Goal: Information Seeking & Learning: Learn about a topic

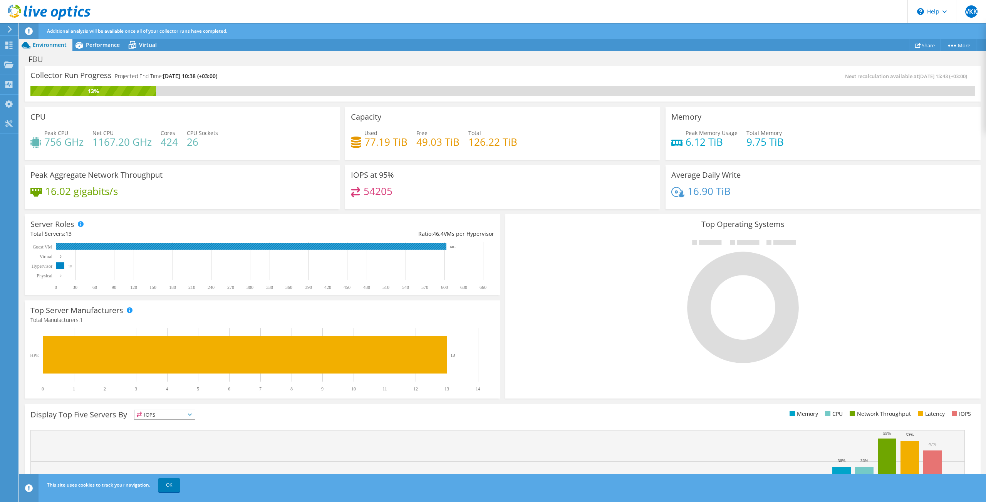
click at [129, 245] on rect at bounding box center [251, 246] width 390 height 7
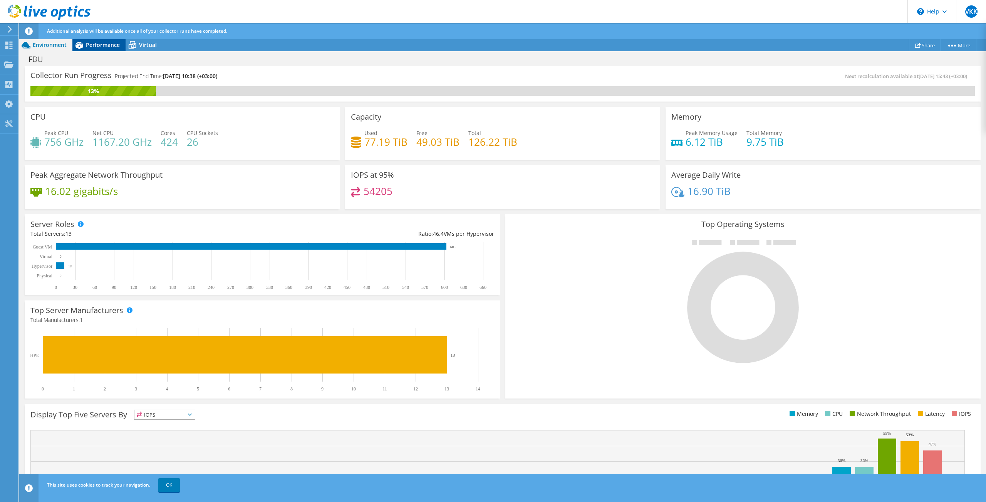
click at [90, 42] on span "Performance" at bounding box center [103, 44] width 34 height 7
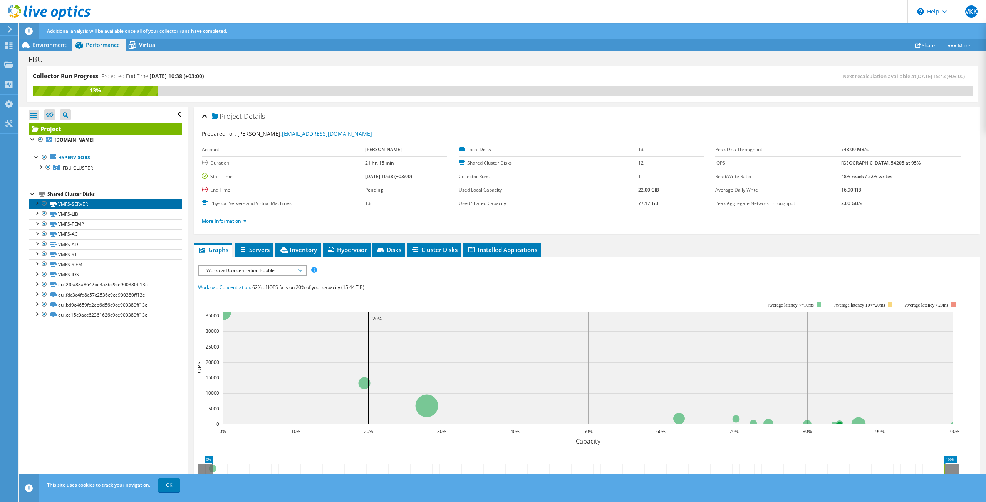
click at [82, 205] on link "VMFS-SERVER" at bounding box center [105, 204] width 153 height 10
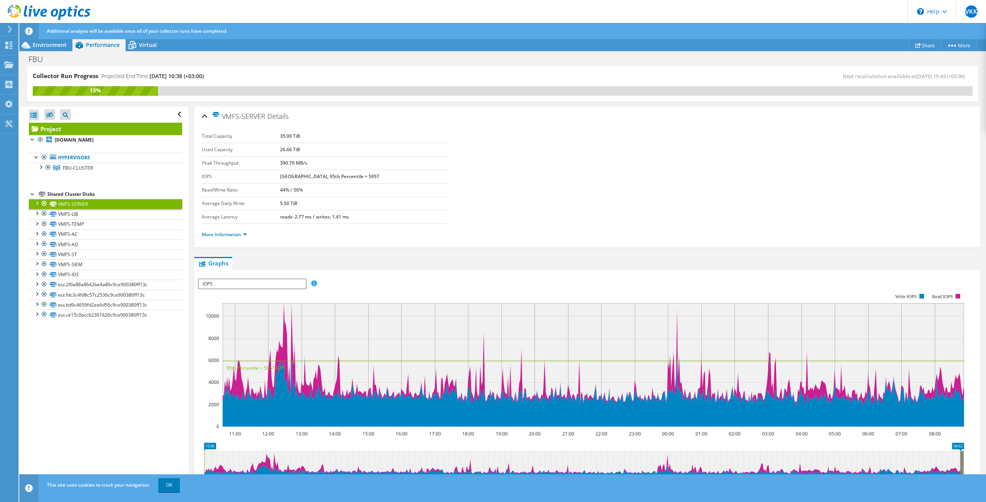
click at [308, 285] on rect at bounding box center [581, 360] width 766 height 154
click at [295, 287] on span "IOPS" at bounding box center [252, 284] width 107 height 9
click at [237, 320] on li "Latency" at bounding box center [252, 320] width 107 height 9
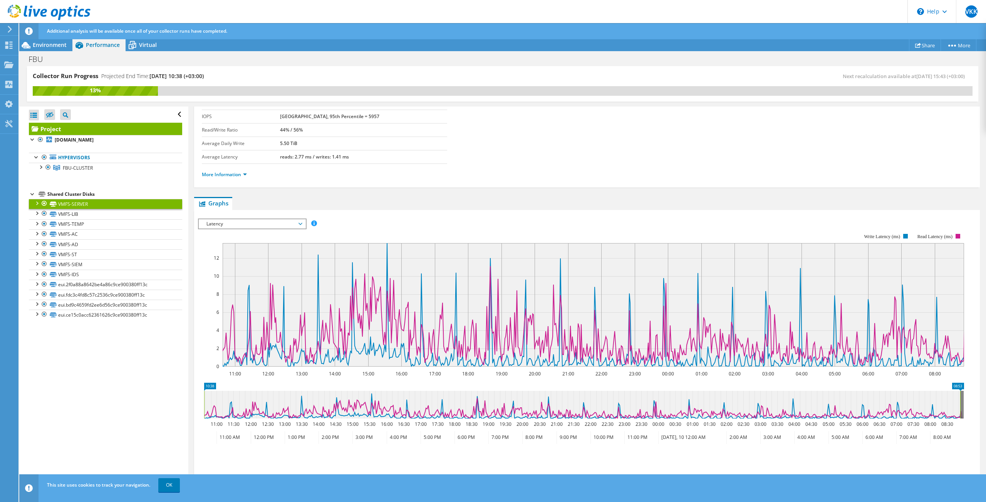
scroll to position [92, 0]
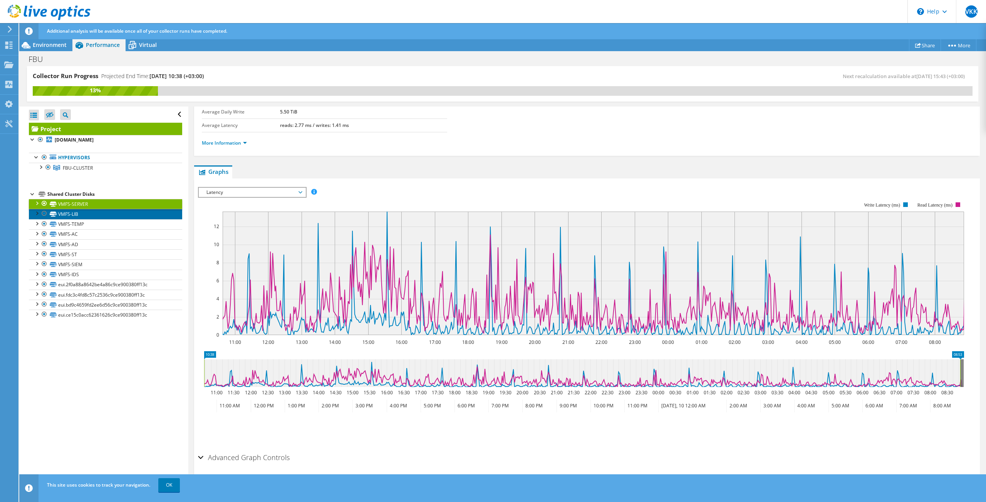
click at [52, 215] on icon at bounding box center [53, 214] width 7 height 5
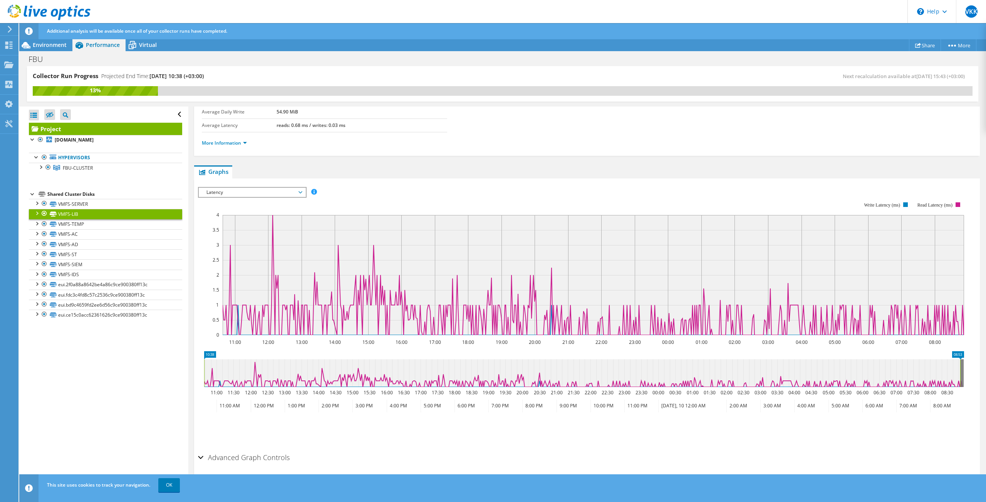
click at [258, 191] on span "Latency" at bounding box center [252, 192] width 99 height 9
click at [93, 220] on link "VMFS-TEMP" at bounding box center [105, 224] width 153 height 10
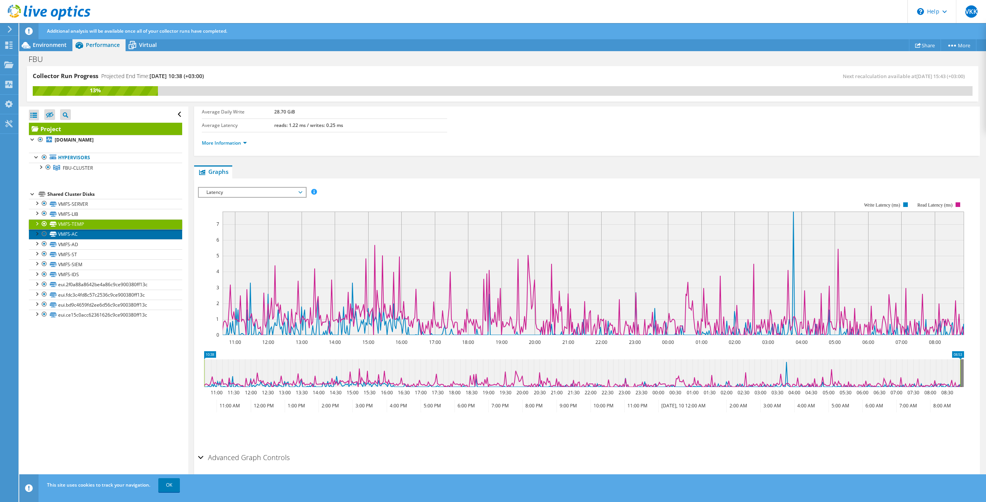
click at [59, 237] on link "VMFS-AC" at bounding box center [105, 234] width 153 height 10
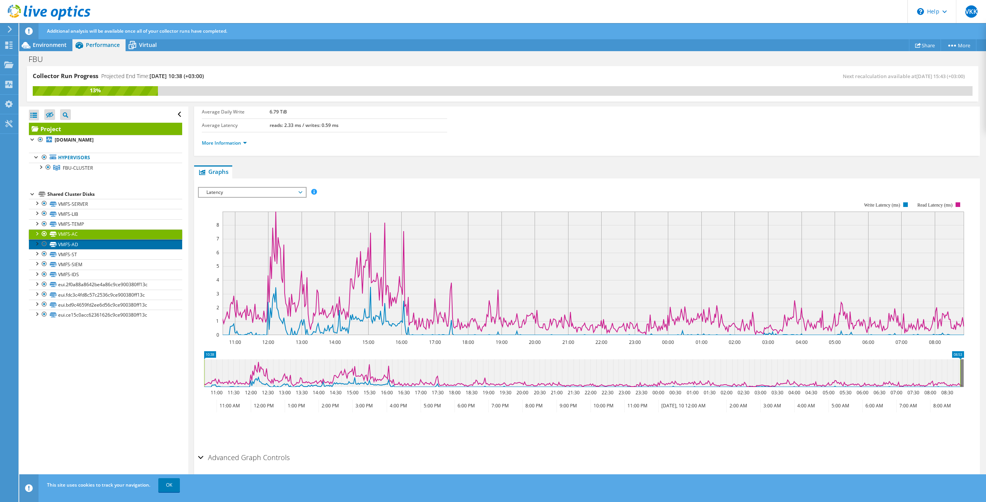
click at [60, 244] on link "VMFS-AD" at bounding box center [105, 244] width 153 height 10
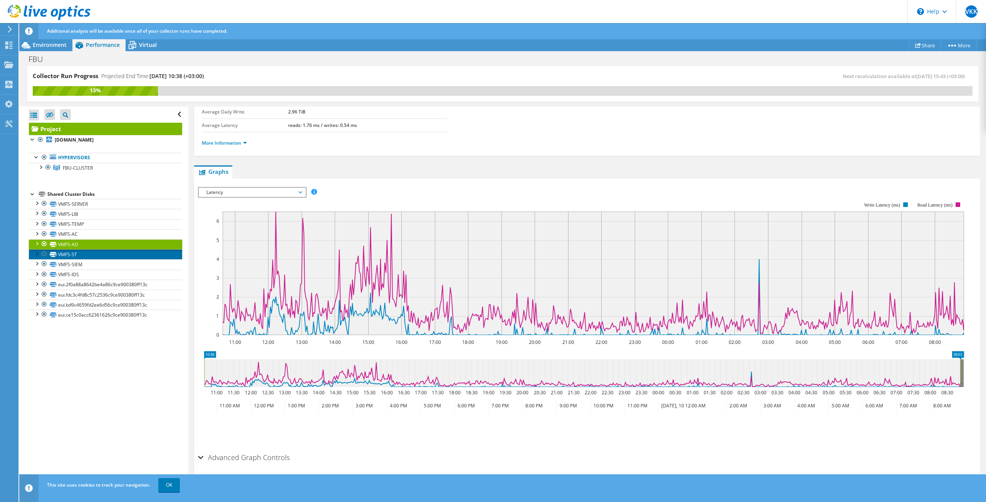
click at [66, 255] on link "VMFS-ST" at bounding box center [105, 255] width 153 height 10
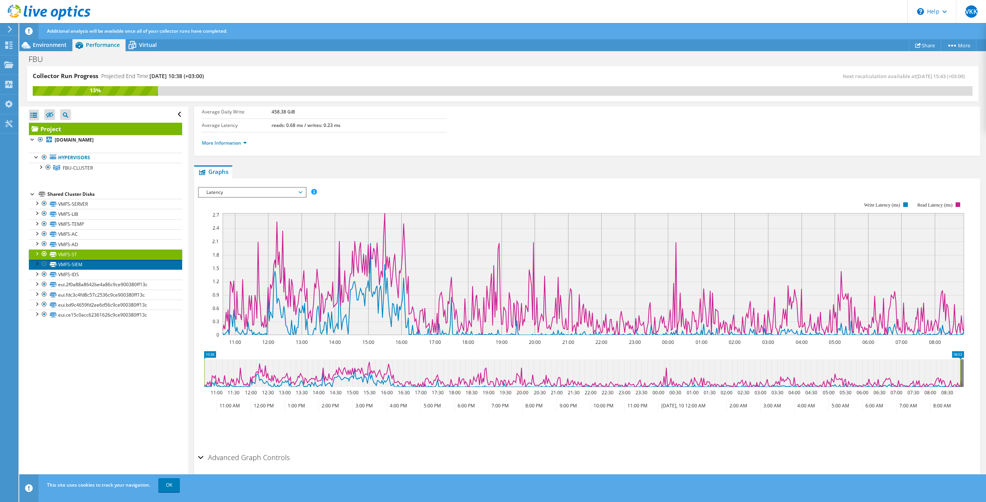
click at [66, 265] on link "VMFS-SIEM" at bounding box center [105, 265] width 153 height 10
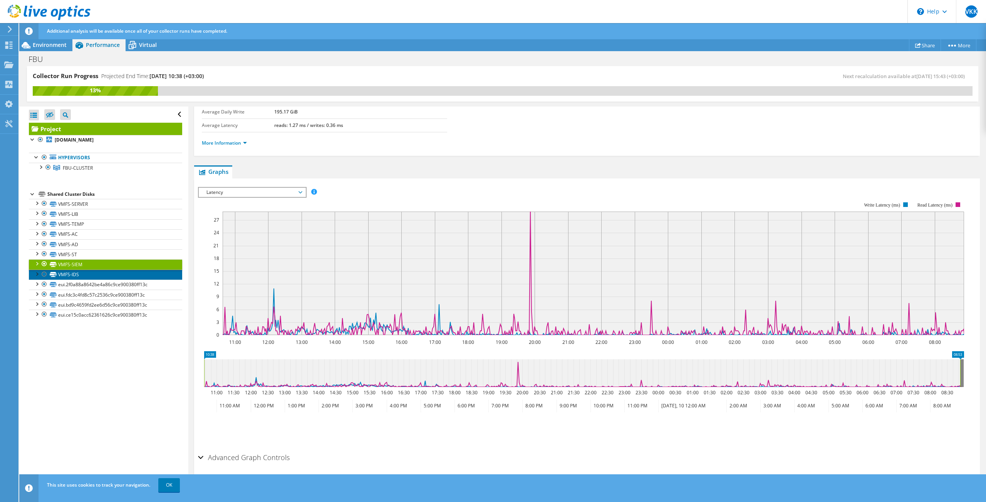
click at [70, 275] on link "VMFS-IDS" at bounding box center [105, 275] width 153 height 10
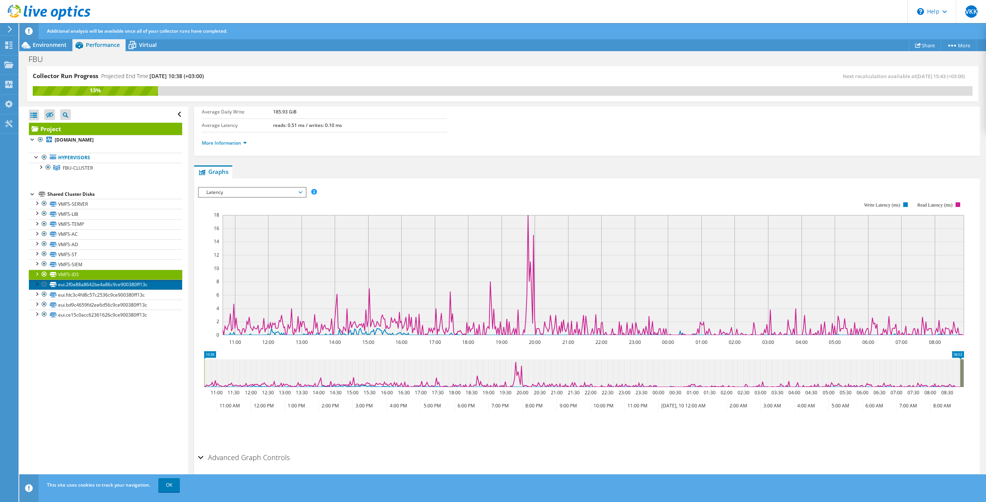
click at [73, 283] on link "eui.2f0a88a8642be4a86c9ce900380ff13c" at bounding box center [105, 285] width 153 height 10
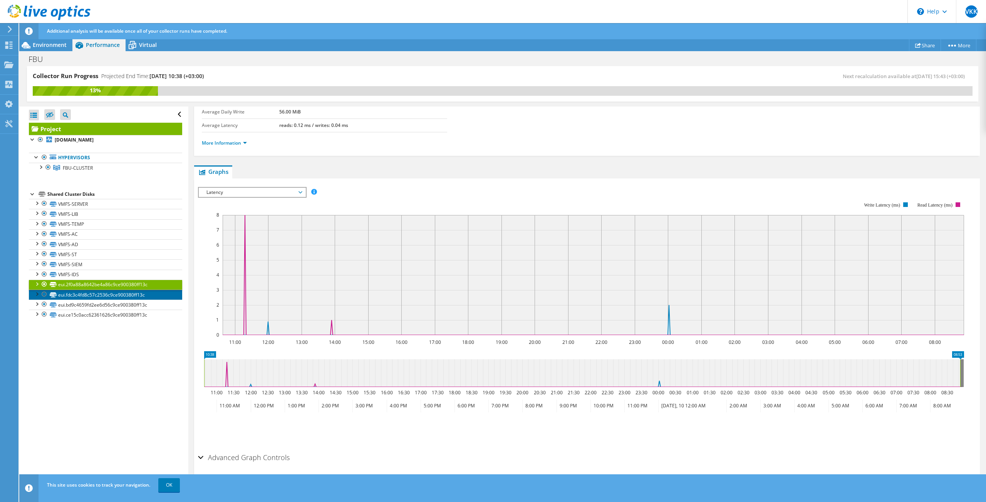
click at [90, 291] on link "eui.fdc3c4fd8c57c2536c9ce900380ff13c" at bounding box center [105, 295] width 153 height 10
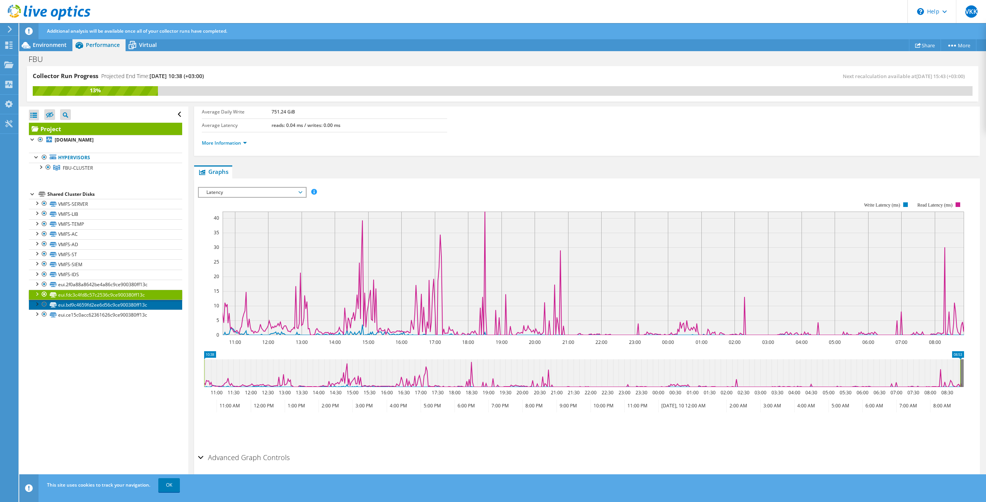
click at [94, 306] on link "eui.bd9c4659fd2ee6d56c9ce900380ff13c" at bounding box center [105, 305] width 153 height 10
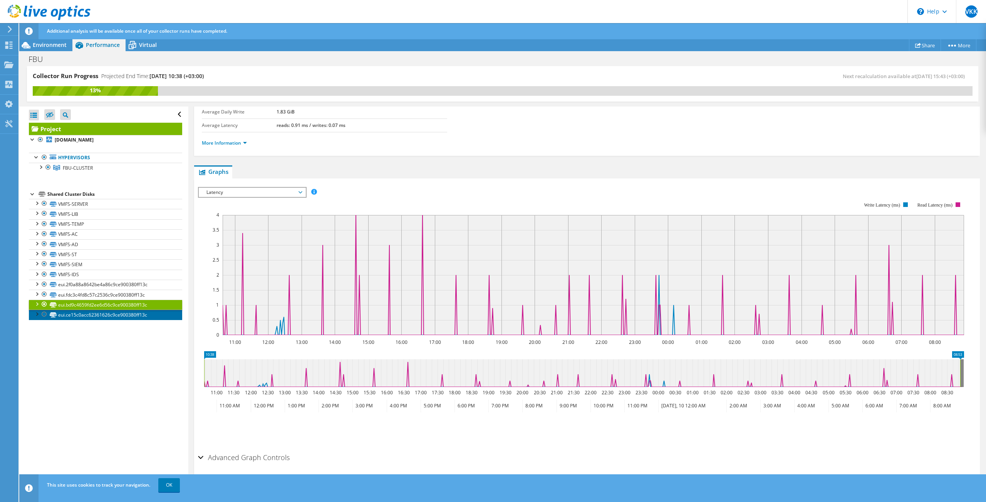
click at [97, 316] on link "eui.ce15c0acc62361626c9ce900380ff13c" at bounding box center [105, 315] width 153 height 10
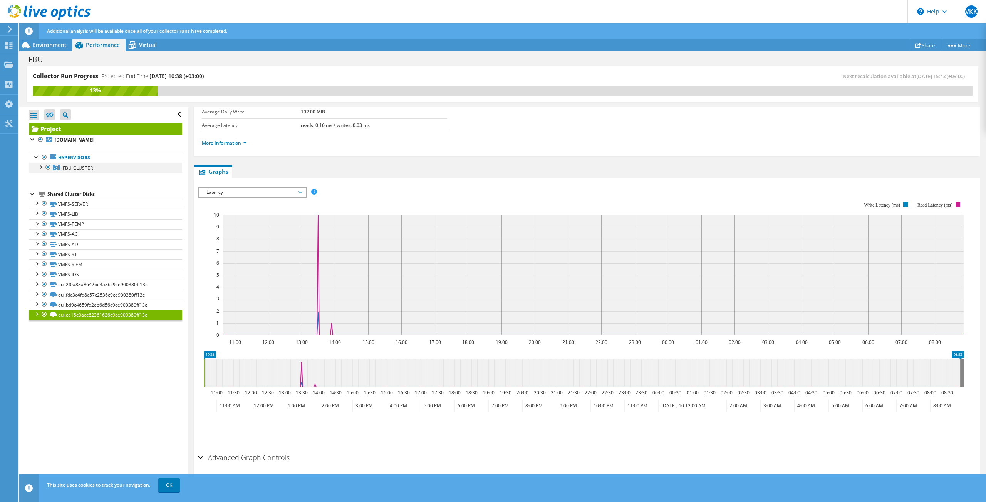
click at [39, 167] on div at bounding box center [41, 167] width 8 height 8
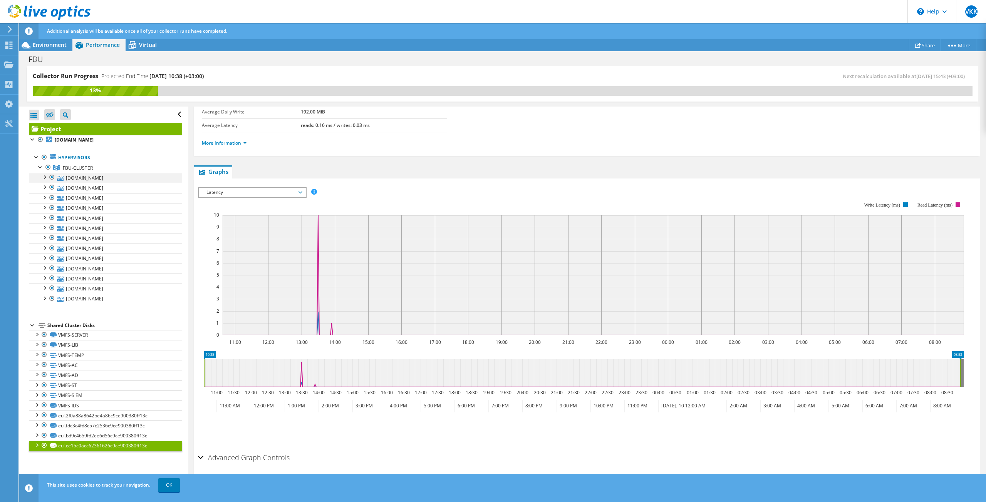
click at [42, 176] on div at bounding box center [44, 177] width 8 height 8
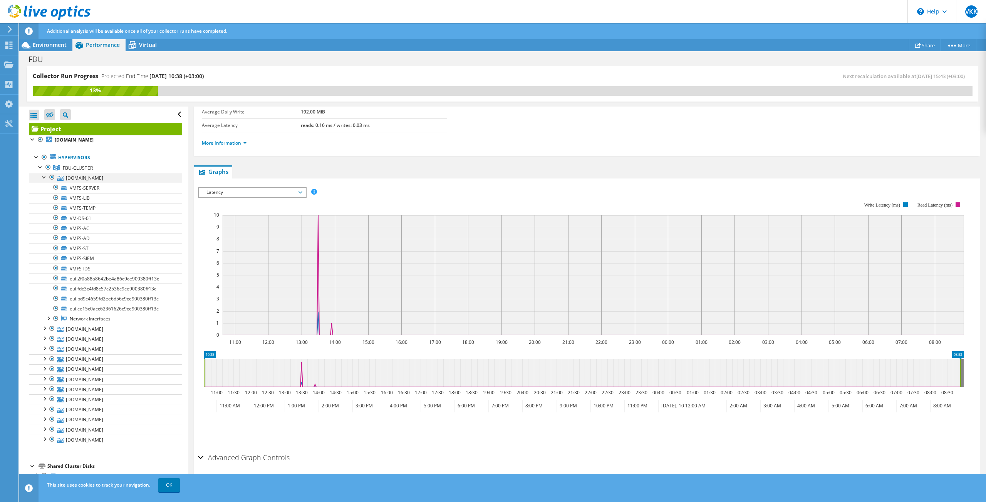
click at [42, 176] on div at bounding box center [44, 177] width 8 height 8
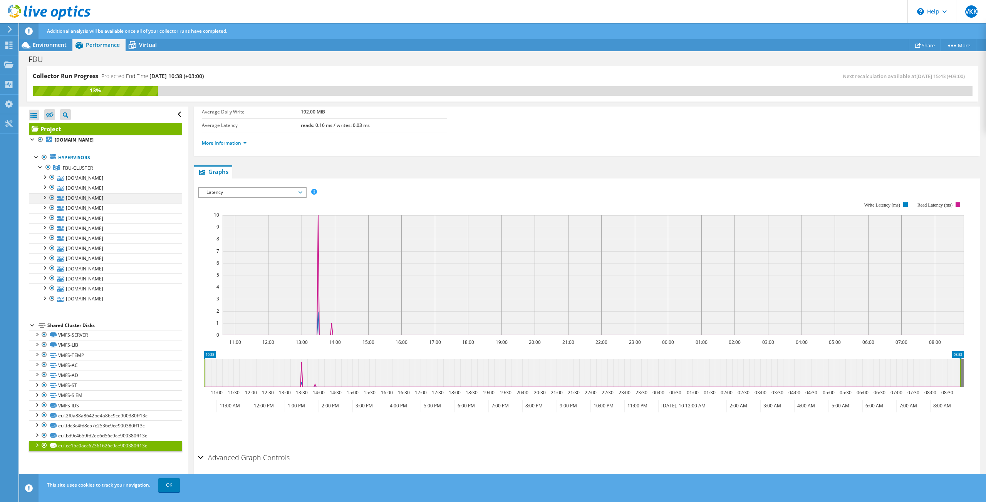
click at [45, 194] on div at bounding box center [44, 197] width 8 height 8
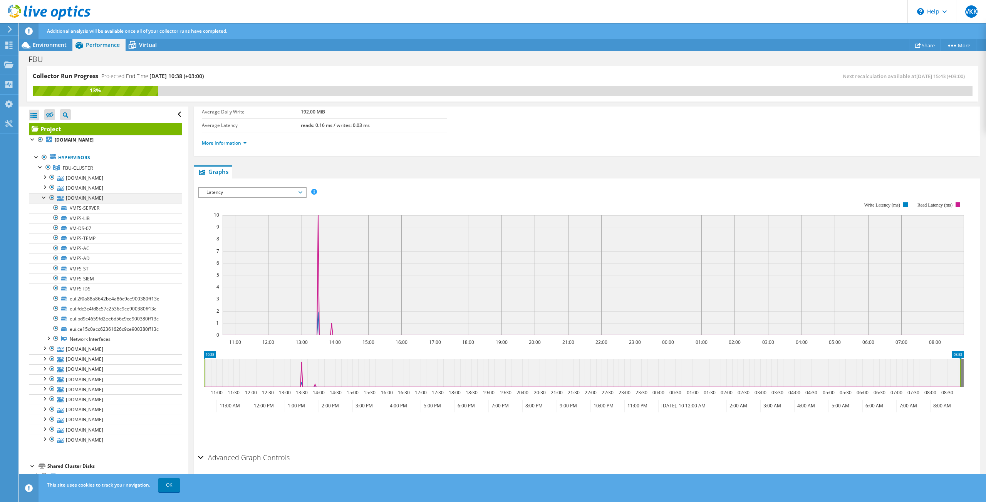
click at [45, 194] on div at bounding box center [44, 197] width 8 height 8
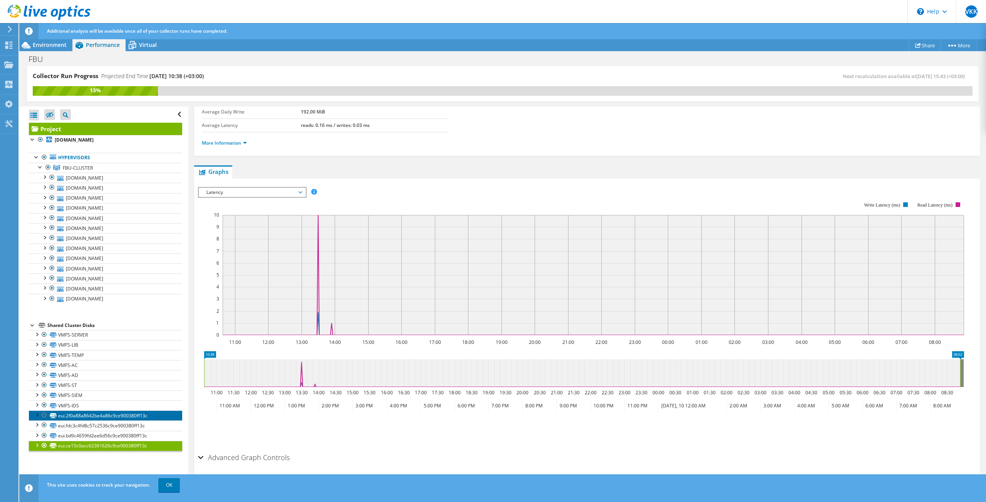
click at [78, 417] on link "eui.2f0a88a8642be4a86c9ce900380ff13c" at bounding box center [105, 416] width 153 height 10
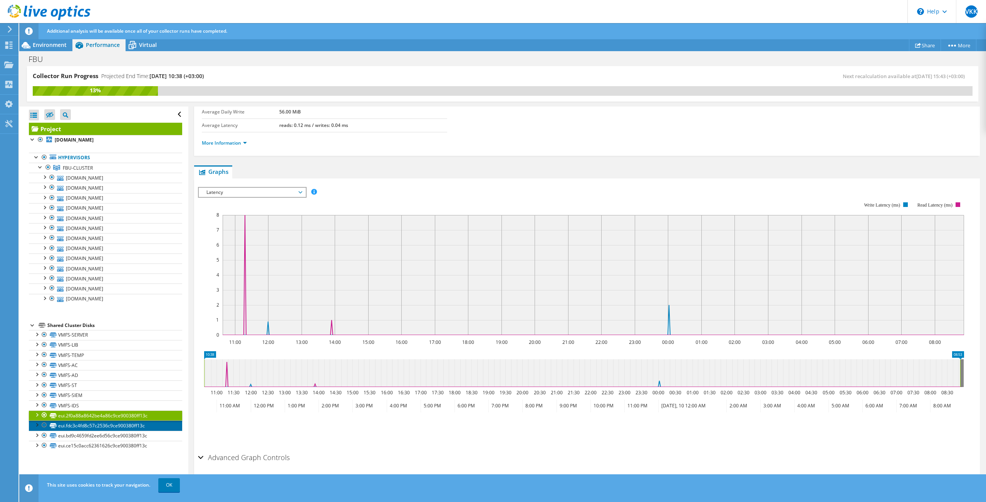
click at [120, 427] on link "eui.fdc3c4fd8c57c2536c9ce900380ff13c" at bounding box center [105, 426] width 153 height 10
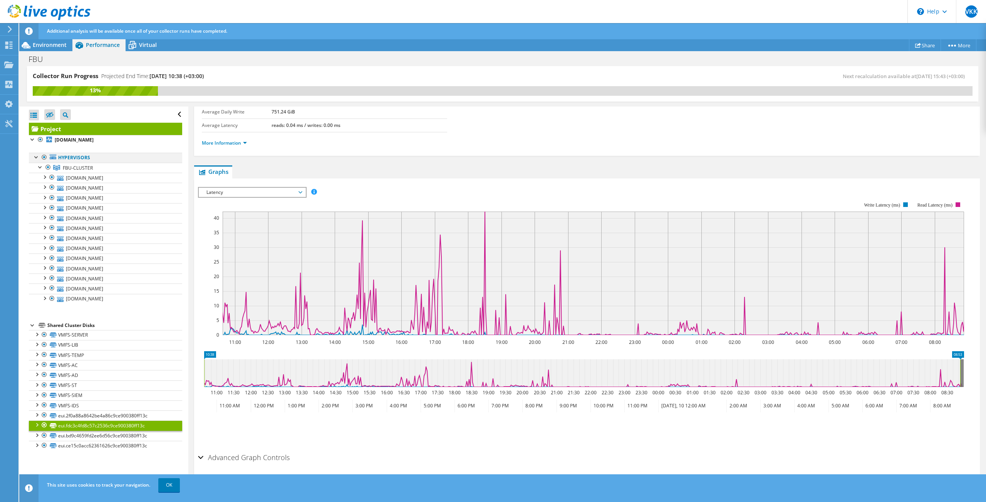
click at [35, 156] on div at bounding box center [37, 157] width 8 height 8
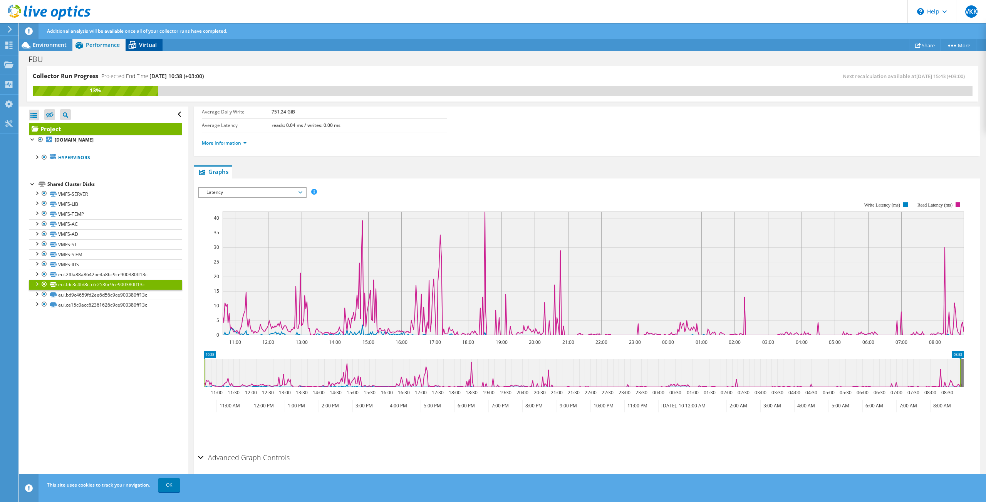
click at [147, 47] on span "Virtual" at bounding box center [148, 44] width 18 height 7
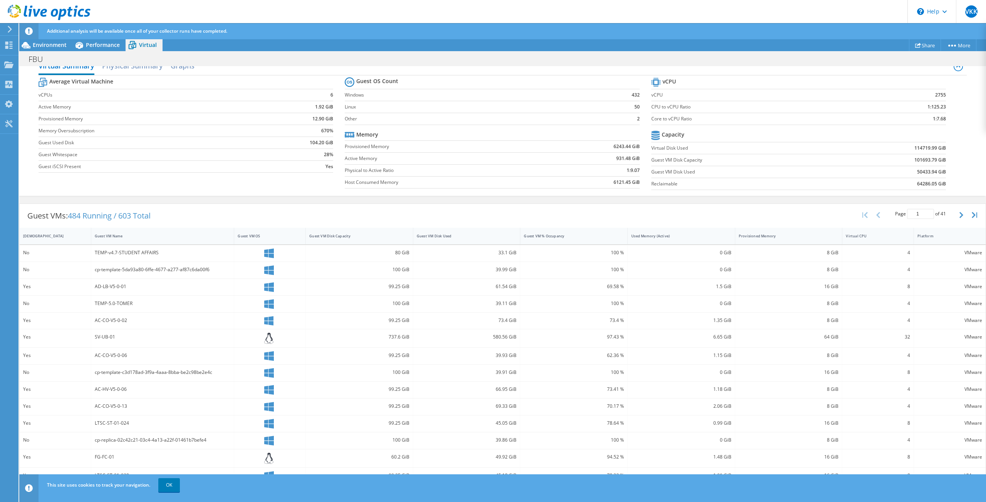
scroll to position [59, 0]
click at [586, 234] on div "Guest VM % Occupancy" at bounding box center [569, 233] width 91 height 5
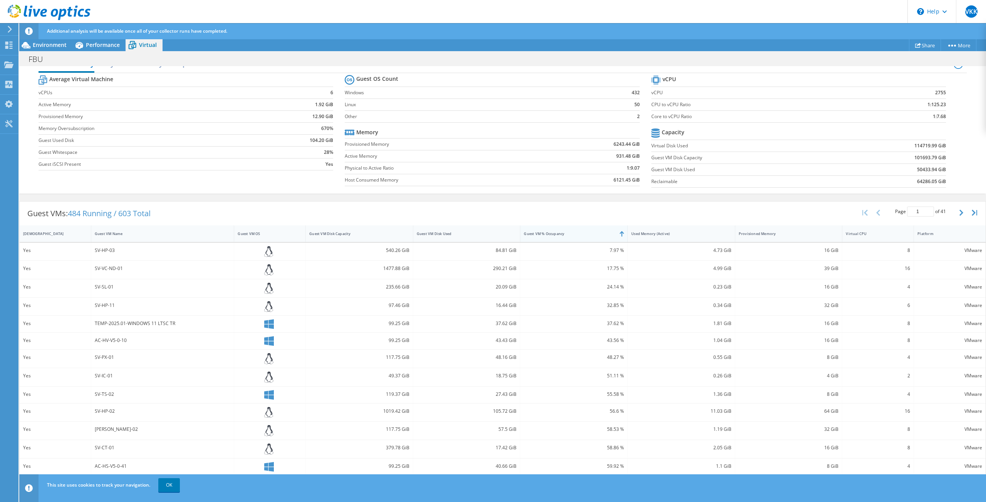
click at [557, 235] on div "Guest VM % Occupancy" at bounding box center [569, 233] width 91 height 5
click at [551, 233] on div "Guest VM % Occupancy" at bounding box center [569, 233] width 91 height 5
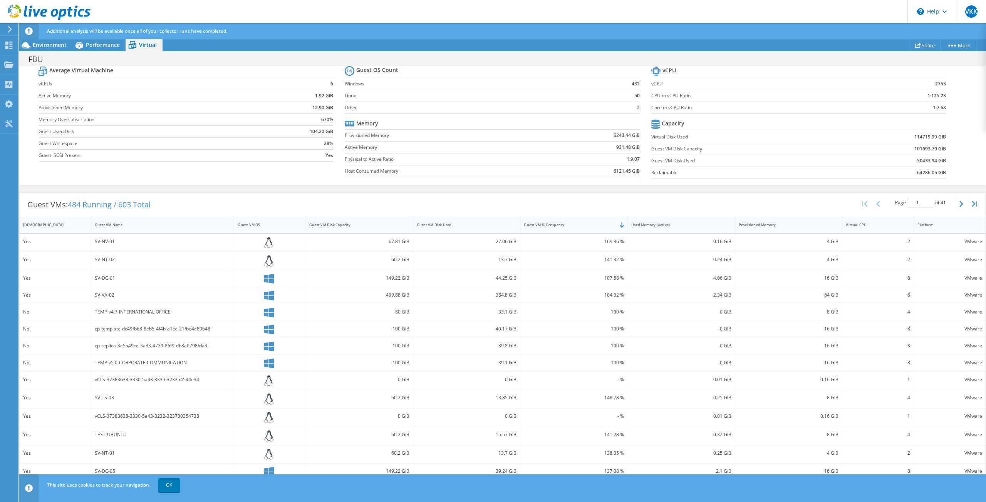
scroll to position [0, 0]
click at [455, 225] on div "Guest VM Disk Used" at bounding box center [462, 225] width 91 height 5
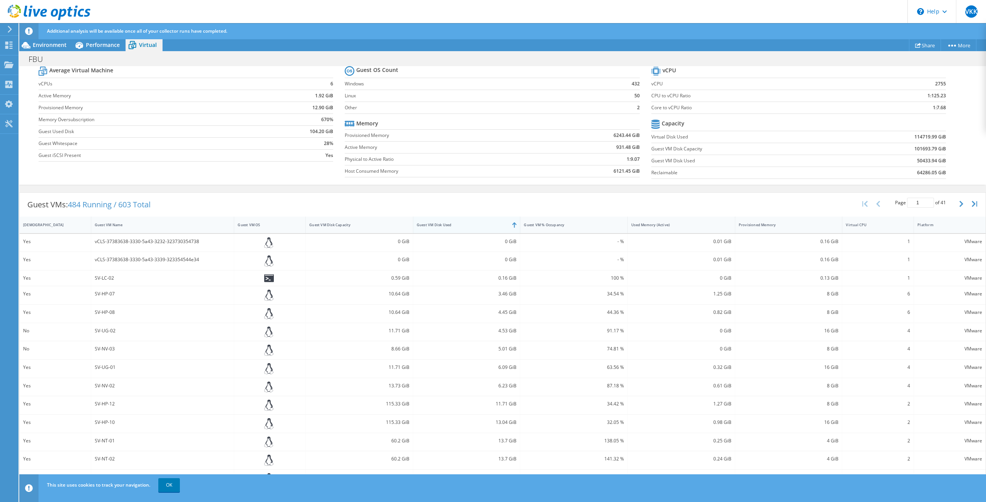
click at [449, 227] on div "Guest VM Disk Used" at bounding box center [462, 225] width 91 height 5
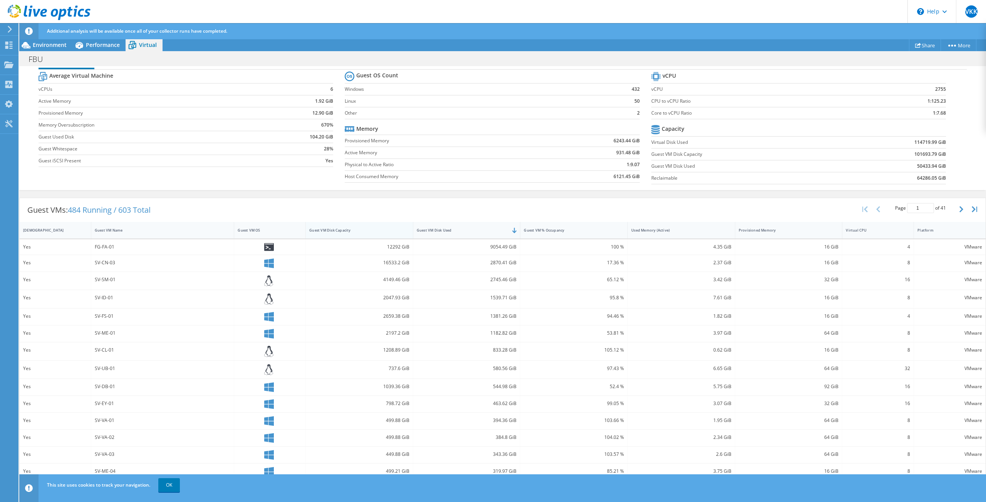
click at [352, 231] on div "Guest VM Disk Capacity" at bounding box center [354, 230] width 91 height 5
click at [353, 230] on div "Guest VM Disk Capacity" at bounding box center [354, 230] width 91 height 5
click at [129, 233] on div "Guest VM Name" at bounding box center [158, 230] width 134 height 12
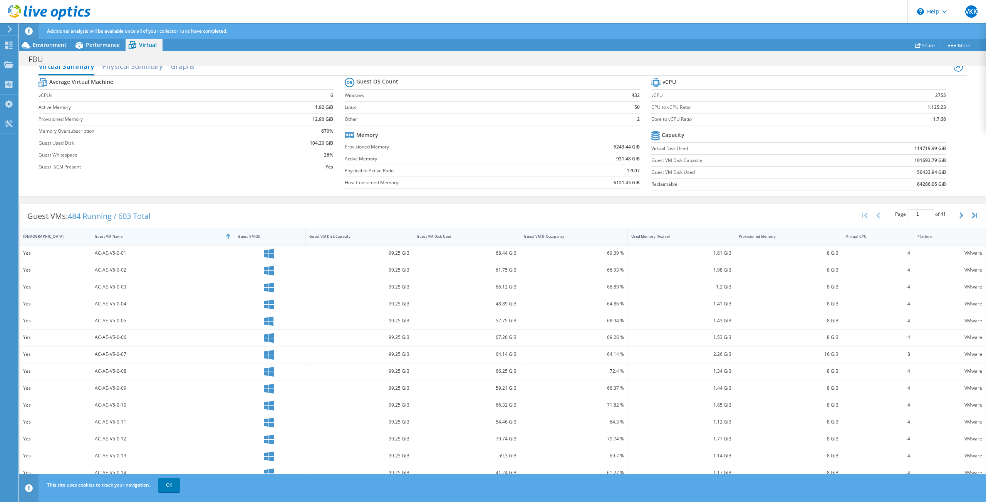
click at [129, 233] on div "Guest VM Name" at bounding box center [158, 237] width 134 height 12
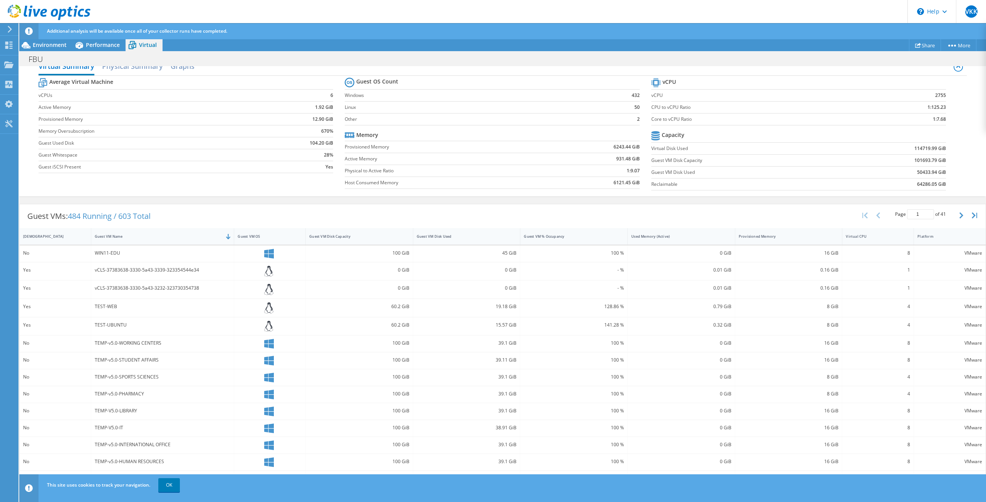
scroll to position [62, 0]
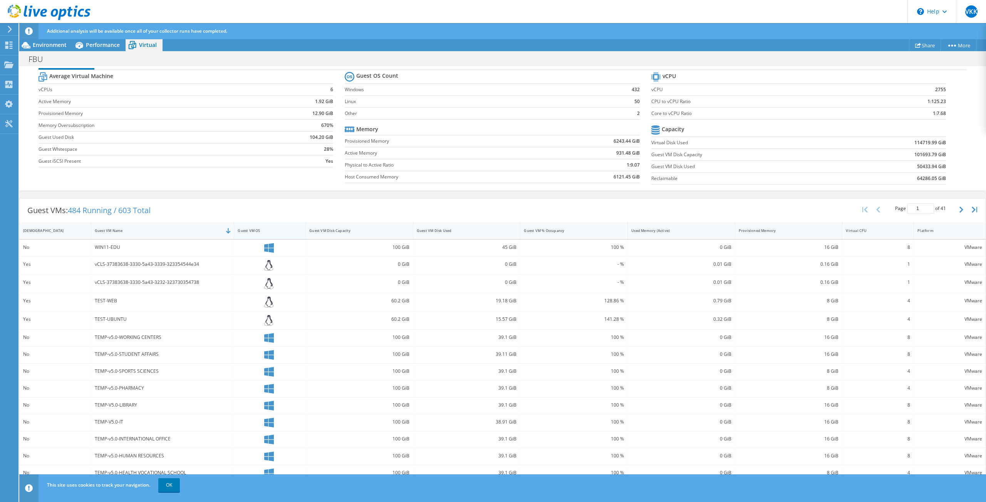
click at [253, 236] on div "Guest VM OS" at bounding box center [265, 231] width 62 height 12
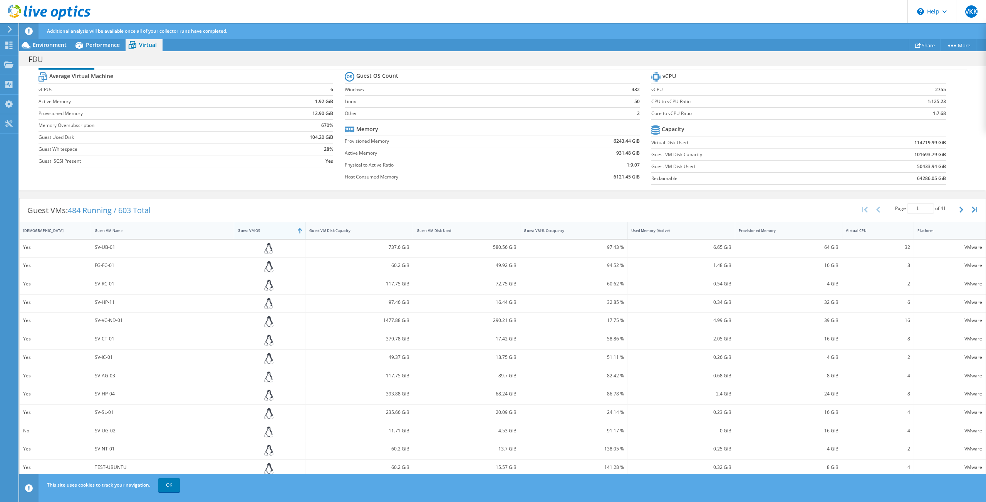
click at [258, 233] on div "Guest VM OS" at bounding box center [265, 230] width 55 height 5
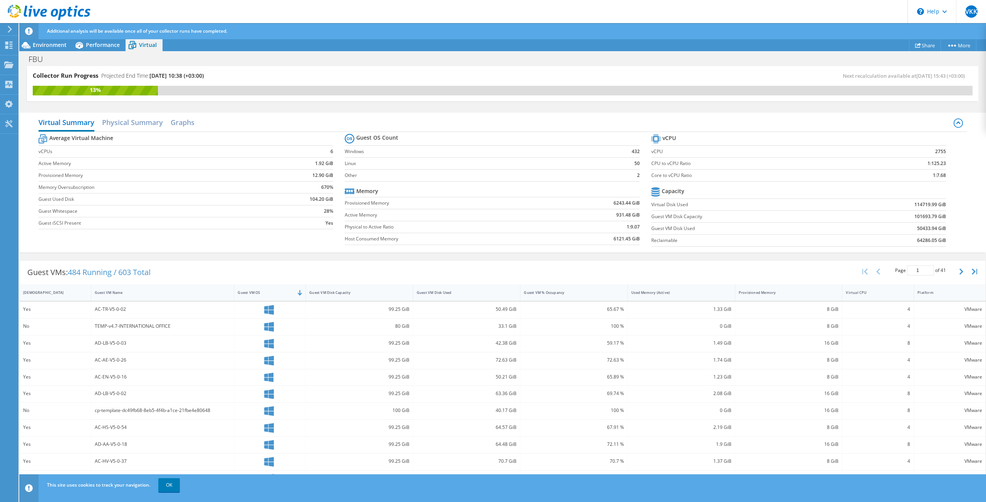
scroll to position [0, 0]
click at [144, 123] on h2 "Physical Summary" at bounding box center [132, 123] width 61 height 17
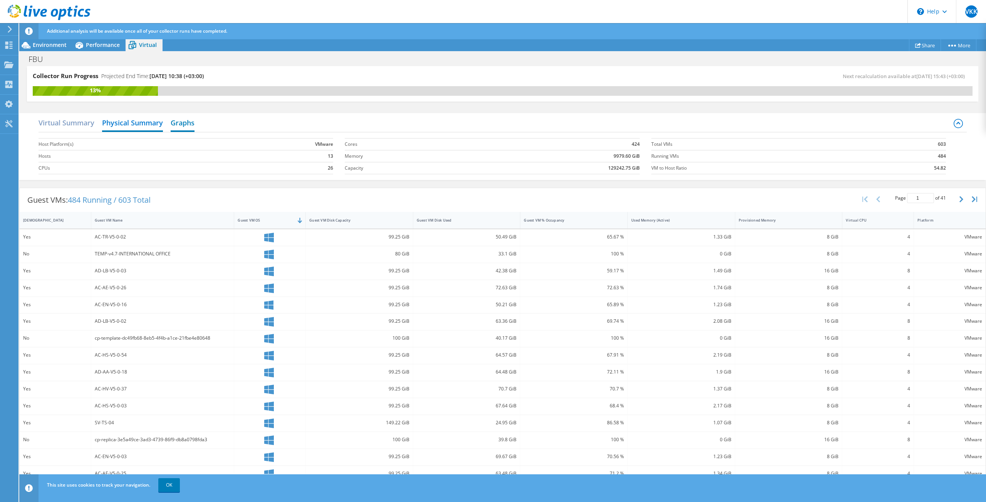
click at [185, 122] on h2 "Graphs" at bounding box center [183, 123] width 24 height 17
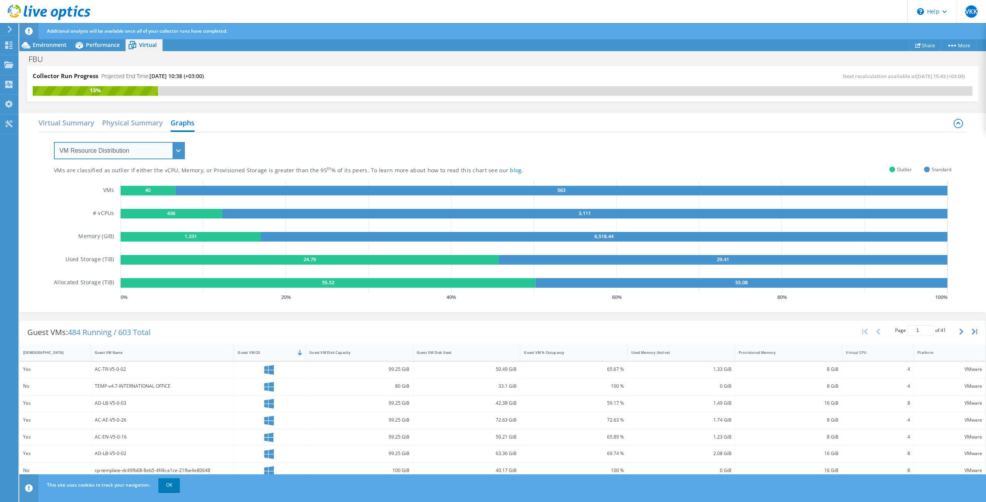
click at [155, 156] on select "VM Resource Distribution Provisioning Contrast Over Provisioning" at bounding box center [119, 150] width 131 height 17
select select "Provisioning Contrast"
click at [54, 142] on select "VM Resource Distribution Provisioning Contrast Over Provisioning" at bounding box center [119, 150] width 131 height 17
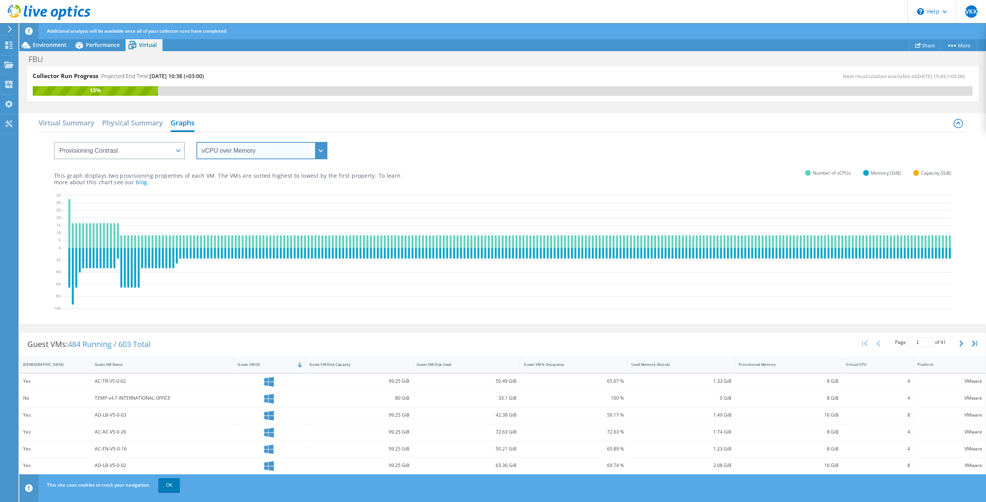
click at [267, 148] on select "vCPU over Memory vCPU over Capacity Memory over vCPU Memory over Capacity Capac…" at bounding box center [261, 150] width 131 height 17
click at [196, 142] on select "vCPU over Memory vCPU over Capacity Memory over vCPU Memory over Capacity Capac…" at bounding box center [261, 150] width 131 height 17
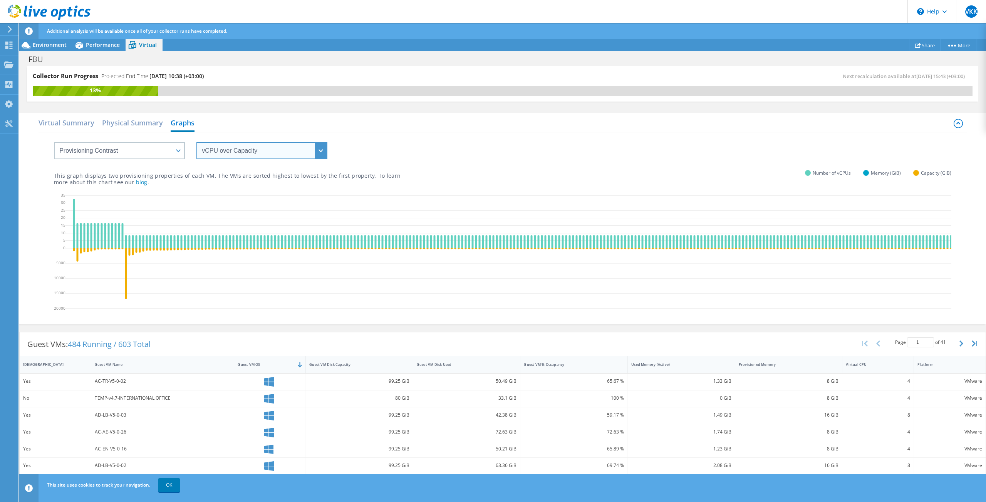
drag, startPoint x: 261, startPoint y: 150, endPoint x: 263, endPoint y: 155, distance: 5.1
click at [261, 150] on select "vCPU over Memory vCPU over Capacity Memory over vCPU Memory over Capacity Capac…" at bounding box center [261, 150] width 131 height 17
click at [196, 142] on select "vCPU over Memory vCPU over Capacity Memory over vCPU Memory over Capacity Capac…" at bounding box center [261, 150] width 131 height 17
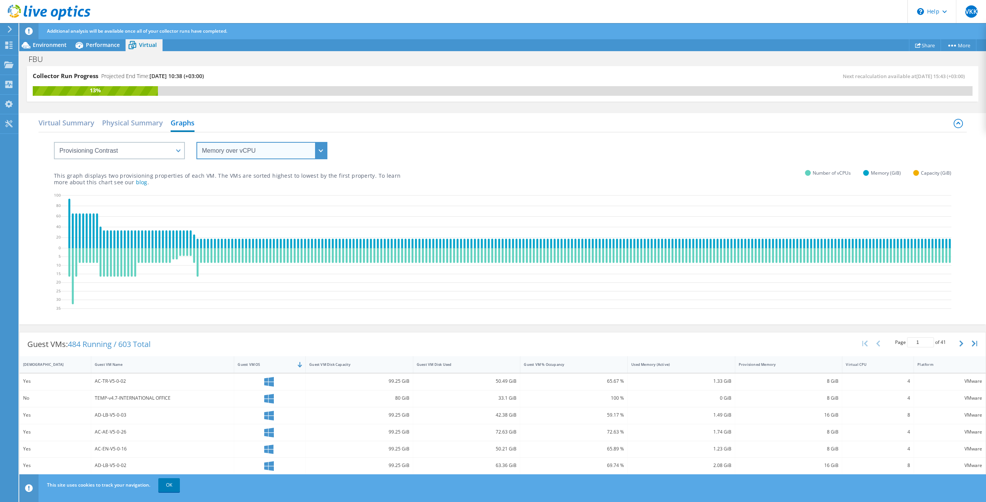
click at [257, 147] on select "vCPU over Memory vCPU over Capacity Memory over vCPU Memory over Capacity Capac…" at bounding box center [261, 150] width 131 height 17
click at [196, 142] on select "vCPU over Memory vCPU over Capacity Memory over vCPU Memory over Capacity Capac…" at bounding box center [261, 150] width 131 height 17
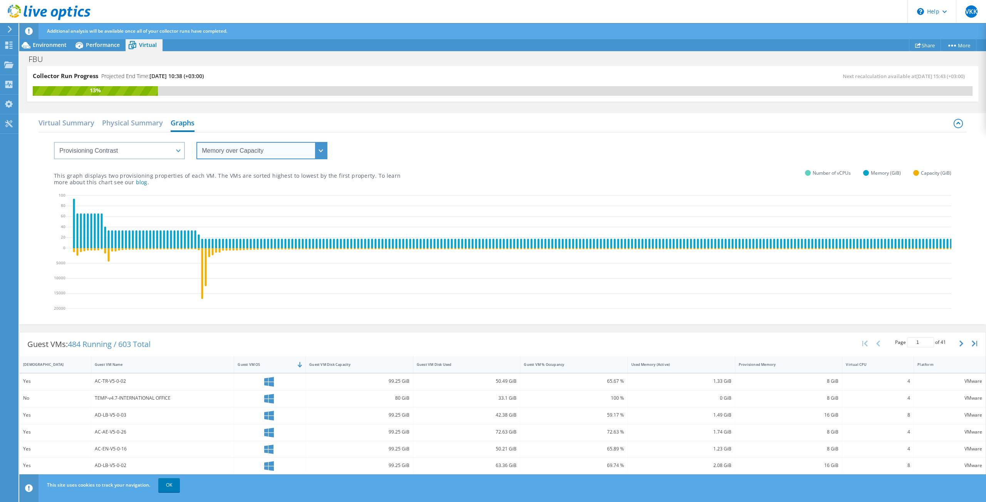
click at [261, 151] on select "vCPU over Memory vCPU over Capacity Memory over vCPU Memory over Capacity Capac…" at bounding box center [261, 150] width 131 height 17
click at [196, 142] on select "vCPU over Memory vCPU over Capacity Memory over vCPU Memory over Capacity Capac…" at bounding box center [261, 150] width 131 height 17
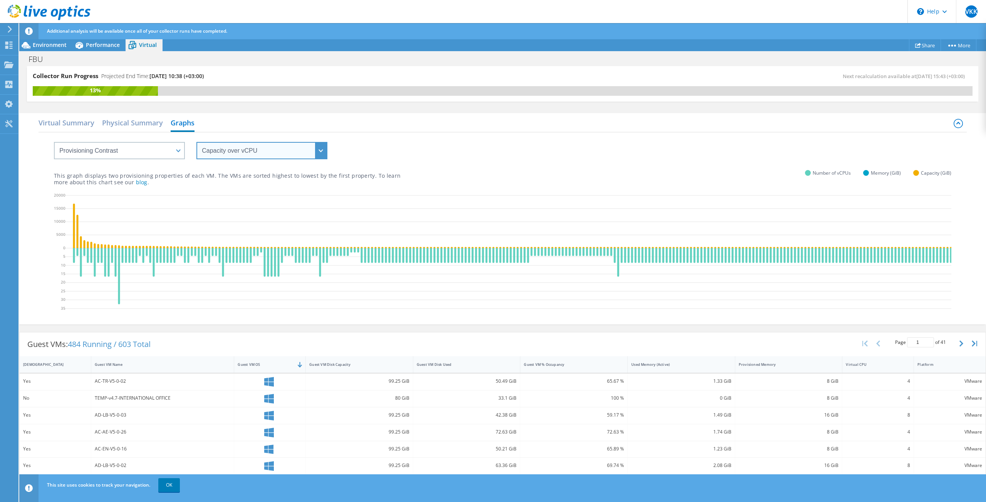
click at [255, 149] on select "vCPU over Memory vCPU over Capacity Memory over vCPU Memory over Capacity Capac…" at bounding box center [261, 150] width 131 height 17
select select "Capacity over Memory"
click at [196, 142] on select "vCPU over Memory vCPU over Capacity Memory over vCPU Memory over Capacity Capac…" at bounding box center [261, 150] width 131 height 17
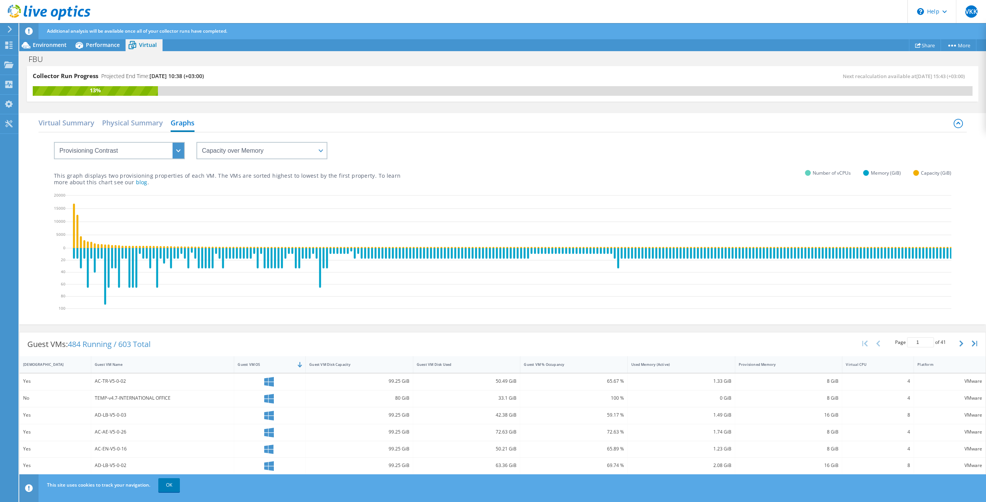
click at [143, 163] on div "This graph displays two provisioning properties of each VM. The VMs are sorted …" at bounding box center [502, 172] width 897 height 26
click at [143, 149] on select "VM Resource Distribution Provisioning Contrast Over Provisioning" at bounding box center [119, 150] width 131 height 17
select select "Over Provisioning"
click at [54, 142] on select "VM Resource Distribution Provisioning Contrast Over Provisioning" at bounding box center [119, 150] width 131 height 17
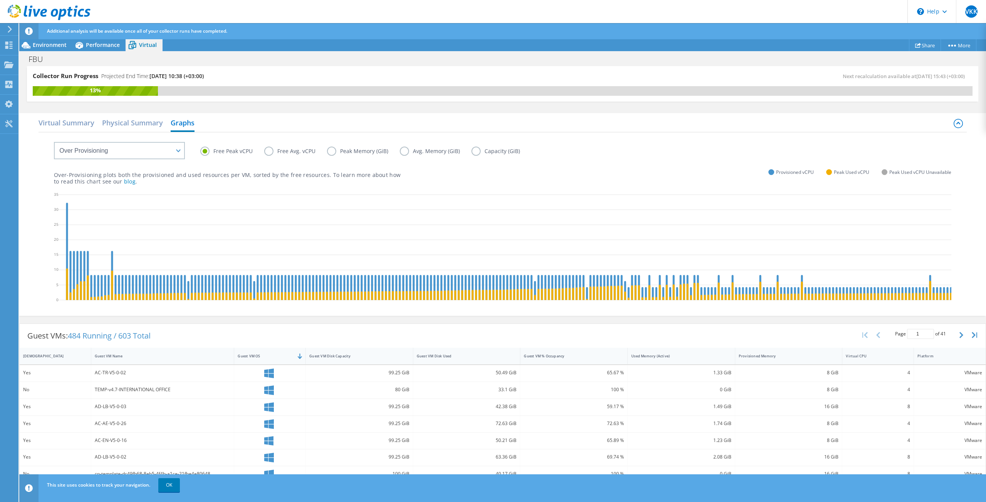
click at [275, 155] on label "Free Avg. vCPU" at bounding box center [295, 151] width 63 height 9
click at [0, 0] on input "Free Avg. vCPU" at bounding box center [0, 0] width 0 height 0
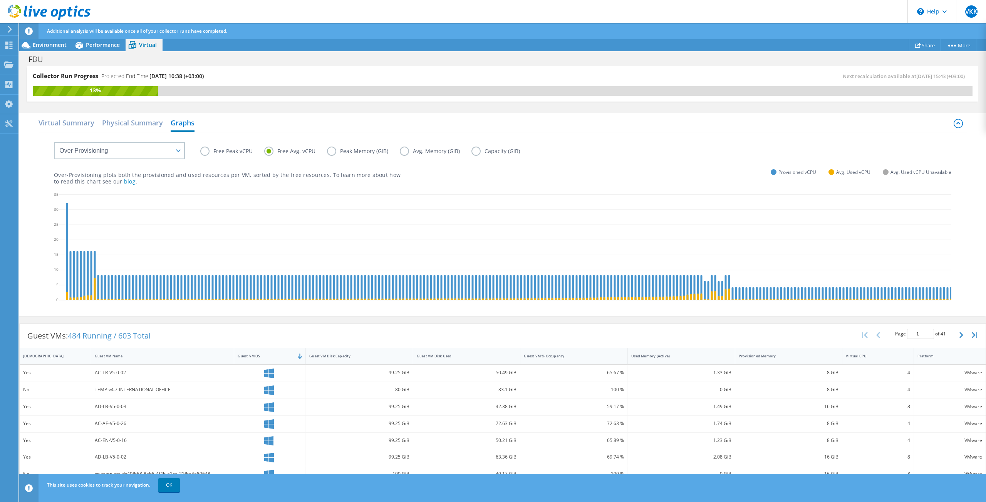
click at [338, 151] on label "Peak Memory (GiB)" at bounding box center [363, 151] width 73 height 9
click at [0, 0] on input "Peak Memory (GiB)" at bounding box center [0, 0] width 0 height 0
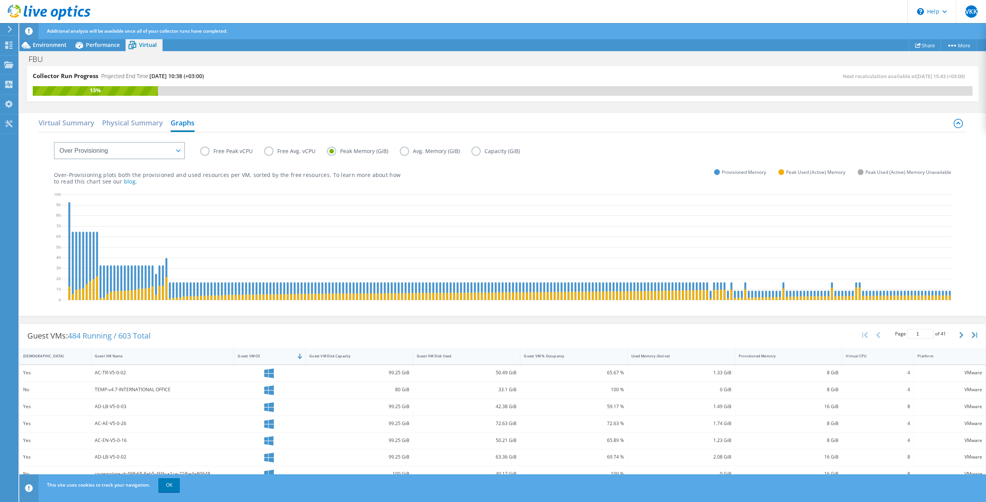
click at [416, 151] on label "Avg. Memory (GiB)" at bounding box center [436, 151] width 72 height 9
click at [0, 0] on input "Avg. Memory (GiB)" at bounding box center [0, 0] width 0 height 0
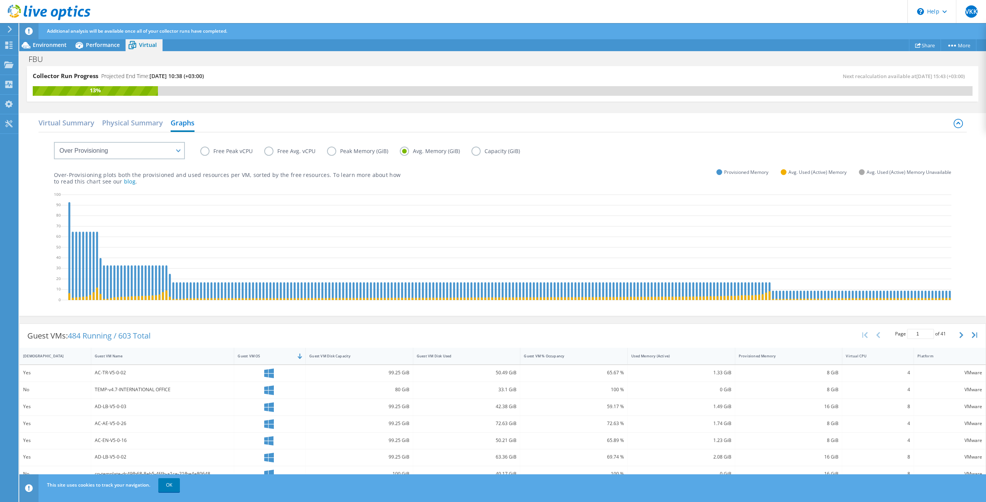
click at [386, 151] on label "Peak Memory (GiB)" at bounding box center [363, 151] width 73 height 9
click at [0, 0] on input "Peak Memory (GiB)" at bounding box center [0, 0] width 0 height 0
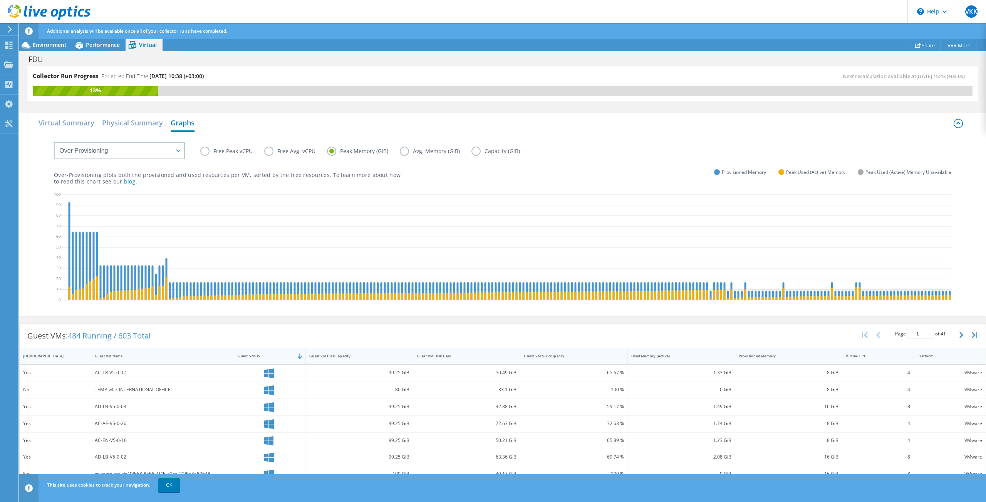
click at [422, 152] on label "Avg. Memory (GiB)" at bounding box center [436, 151] width 72 height 9
click at [0, 0] on input "Avg. Memory (GiB)" at bounding box center [0, 0] width 0 height 0
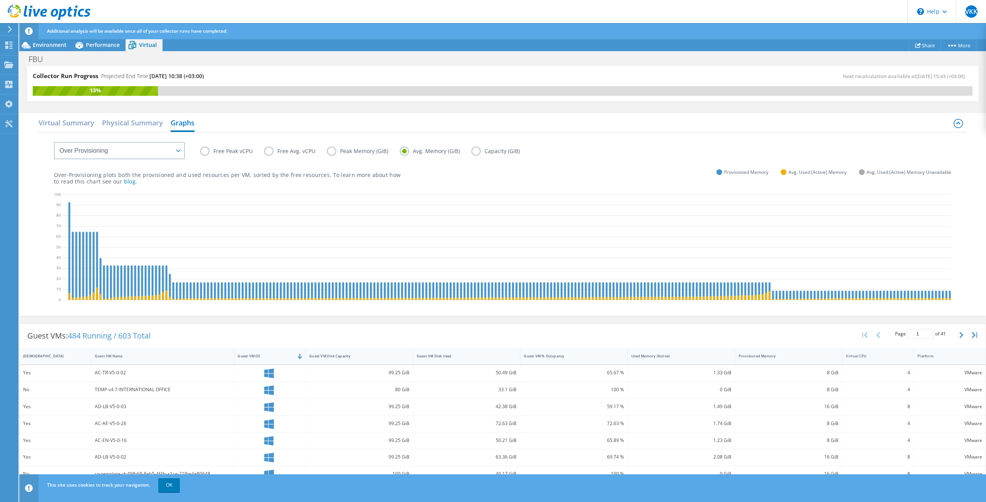
click at [464, 151] on label "Avg. Memory (GiB)" at bounding box center [436, 151] width 72 height 9
click at [0, 0] on input "Avg. Memory (GiB)" at bounding box center [0, 0] width 0 height 0
click at [476, 150] on label "Capacity (GiB)" at bounding box center [501, 151] width 60 height 9
click at [0, 0] on input "Capacity (GiB)" at bounding box center [0, 0] width 0 height 0
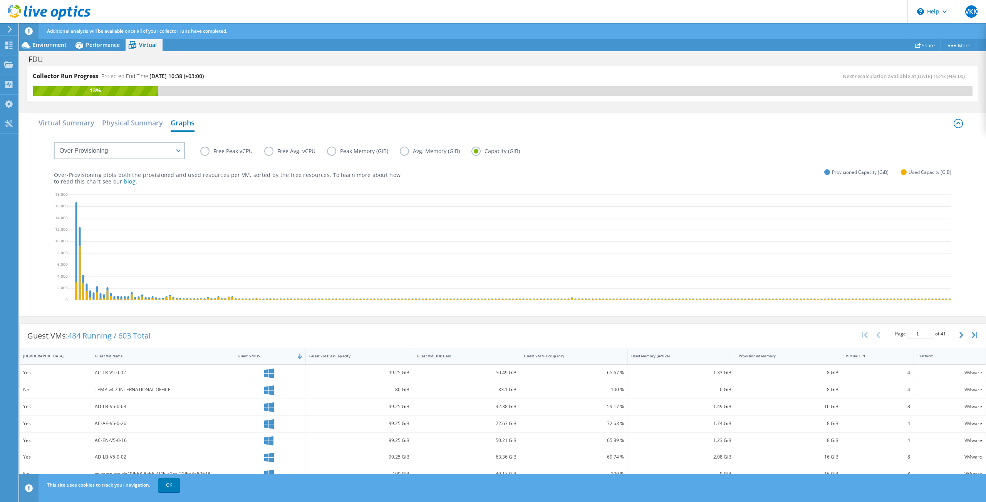
click at [211, 153] on label "Free Peak vCPU" at bounding box center [232, 151] width 64 height 9
click at [0, 0] on input "Free Peak vCPU" at bounding box center [0, 0] width 0 height 0
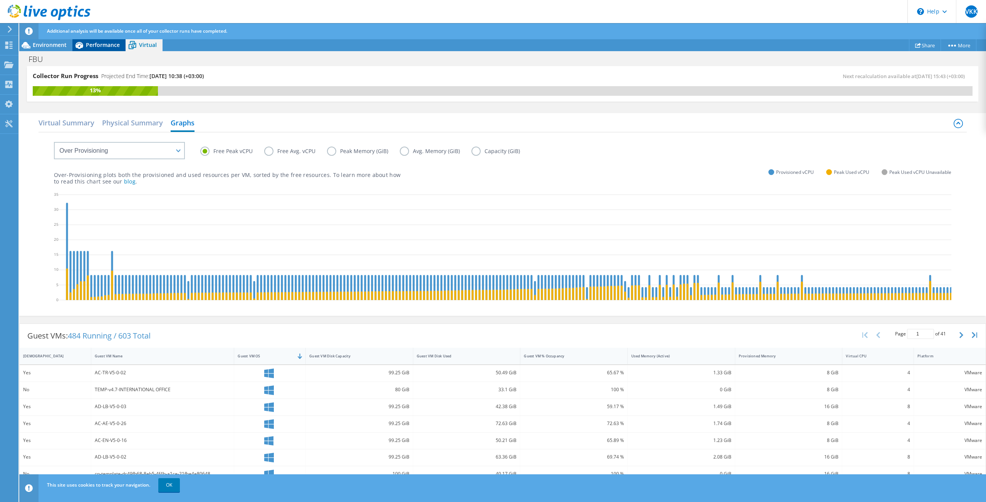
click at [124, 48] on div "Performance" at bounding box center [98, 45] width 53 height 12
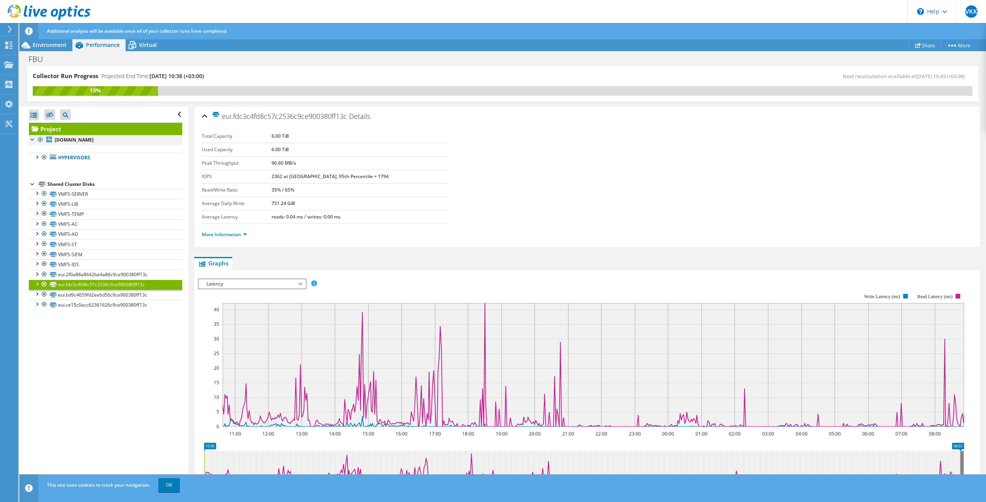
click at [36, 139] on div at bounding box center [33, 139] width 8 height 8
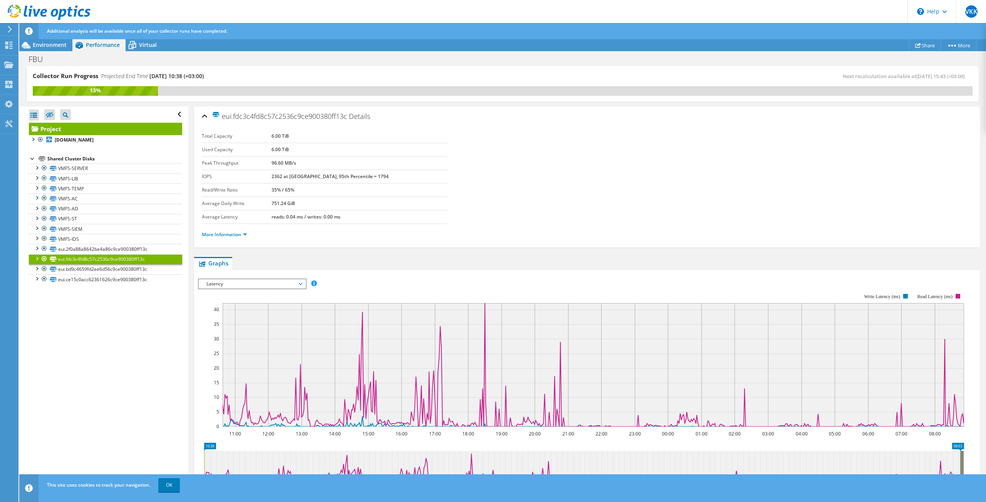
click at [32, 159] on div at bounding box center [33, 158] width 8 height 8
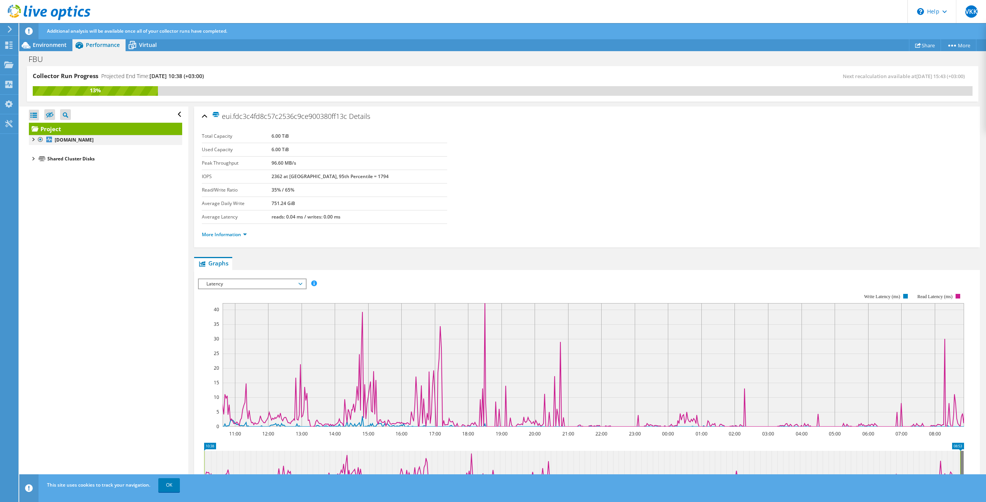
click at [32, 139] on div at bounding box center [33, 139] width 8 height 8
click at [34, 157] on div at bounding box center [37, 157] width 8 height 8
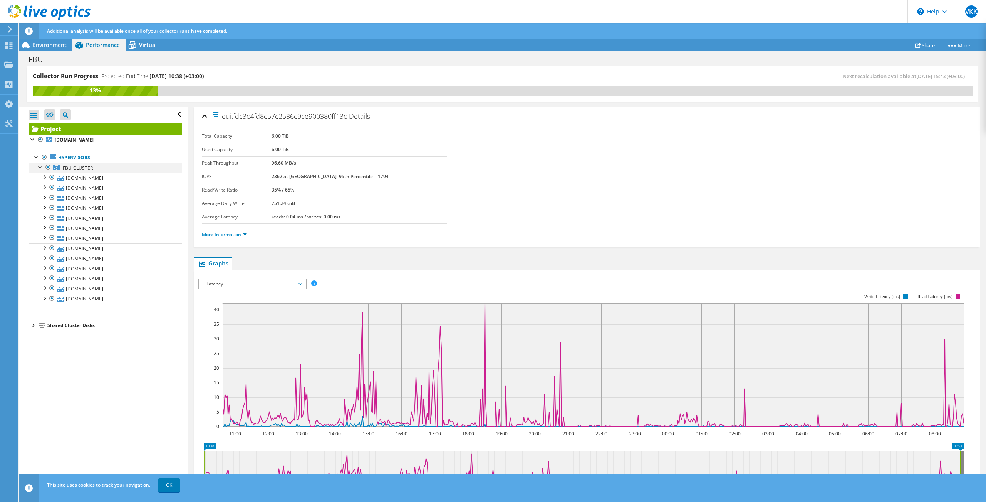
click at [40, 168] on div at bounding box center [41, 167] width 8 height 8
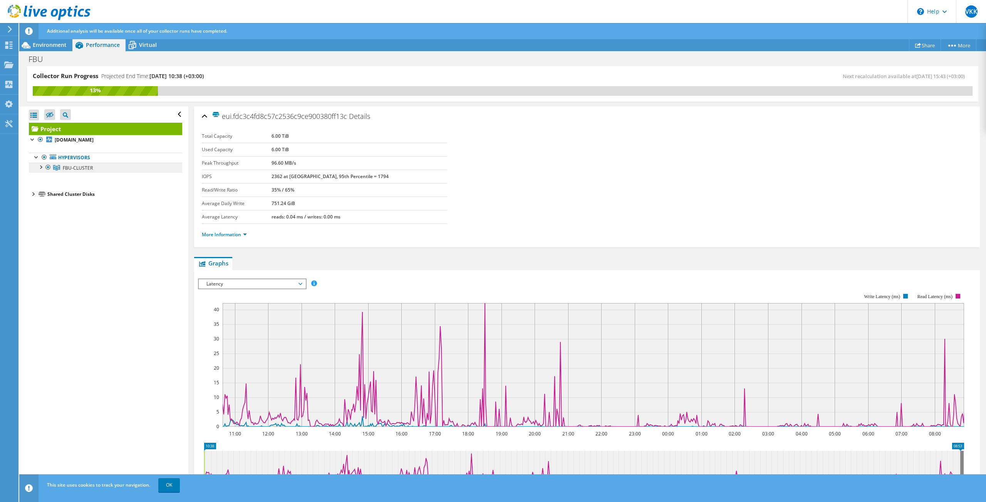
click at [93, 166] on link "FBU-CLUSTER" at bounding box center [105, 168] width 153 height 10
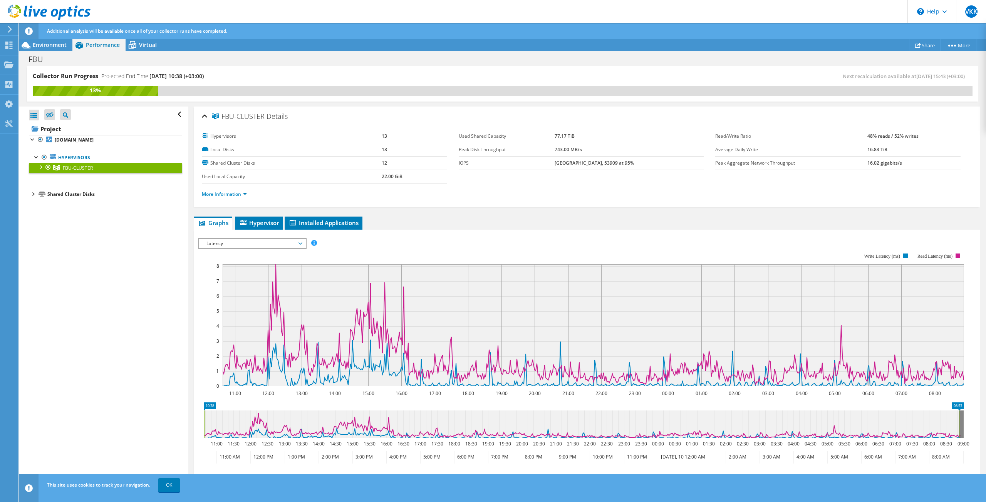
click at [42, 167] on div at bounding box center [41, 167] width 8 height 8
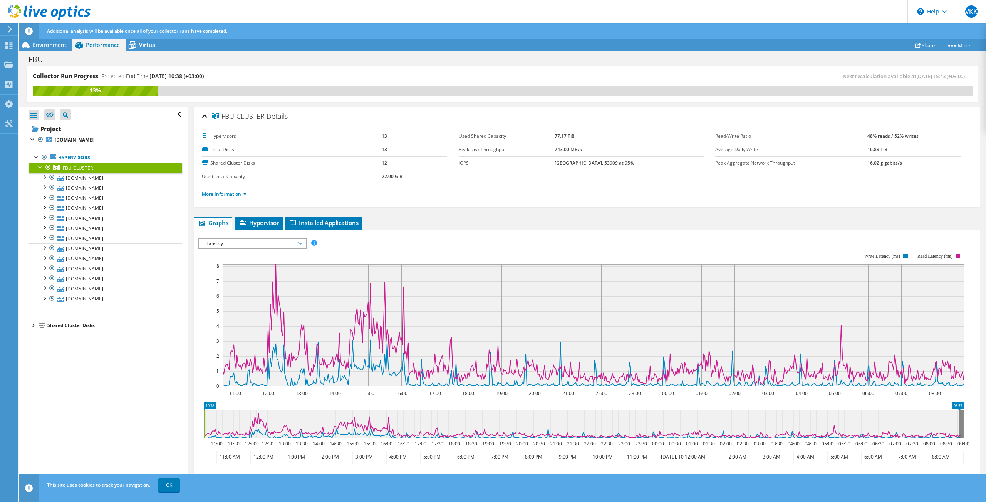
click at [36, 326] on div at bounding box center [33, 325] width 8 height 8
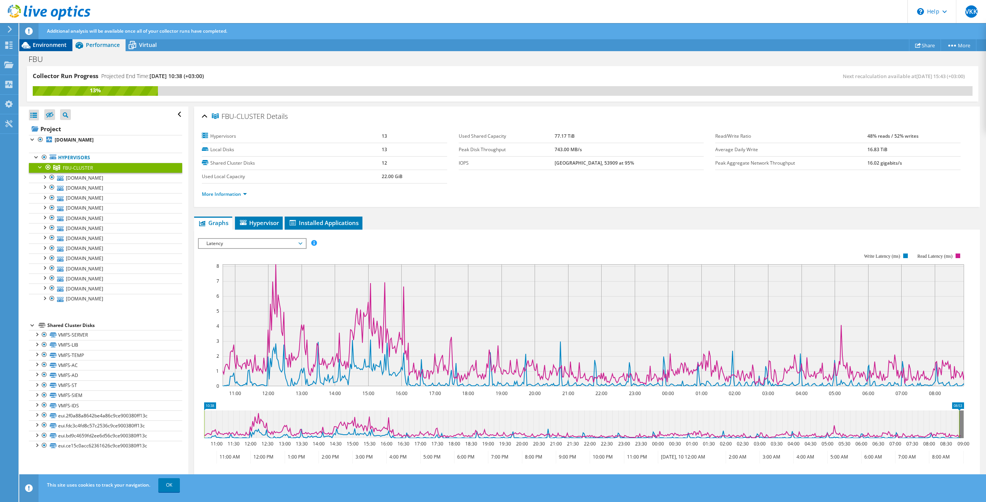
click at [56, 50] on div "Environment" at bounding box center [45, 45] width 53 height 12
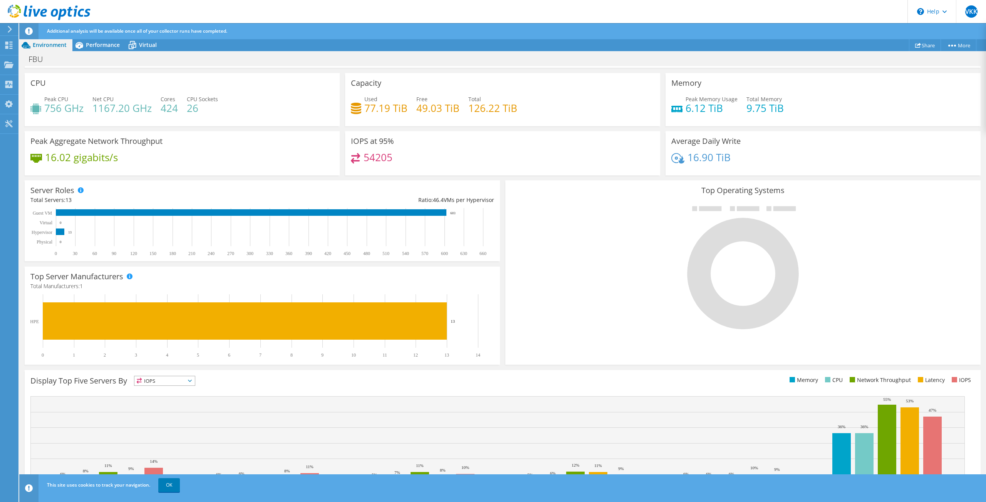
scroll to position [57, 0]
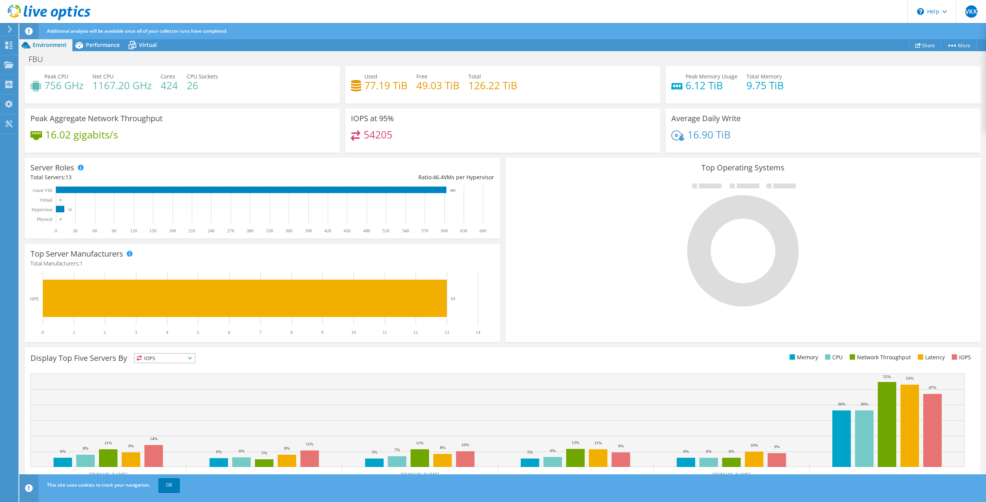
click at [167, 355] on span "IOPS" at bounding box center [164, 358] width 60 height 9
click at [162, 366] on li "IOPS" at bounding box center [164, 368] width 60 height 11
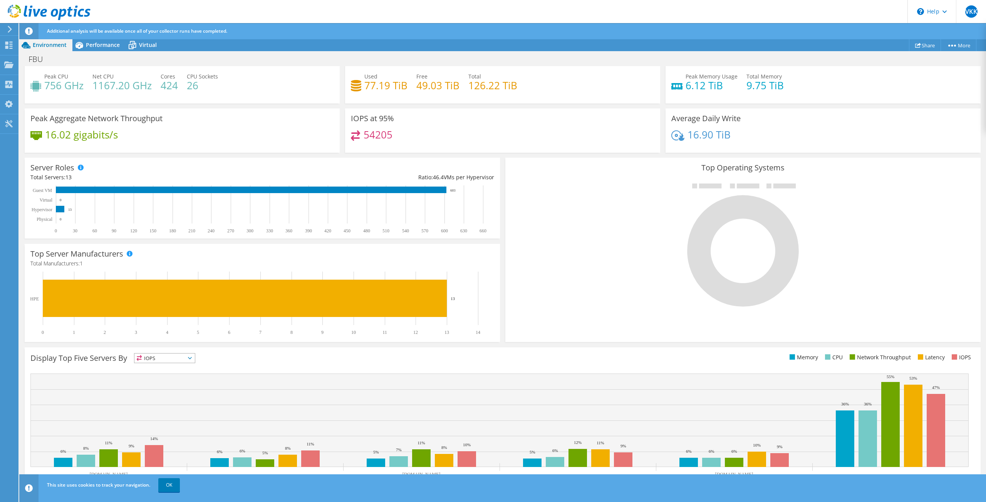
click at [162, 356] on span "IOPS" at bounding box center [159, 358] width 51 height 9
click at [160, 382] on li "Memory" at bounding box center [164, 379] width 60 height 11
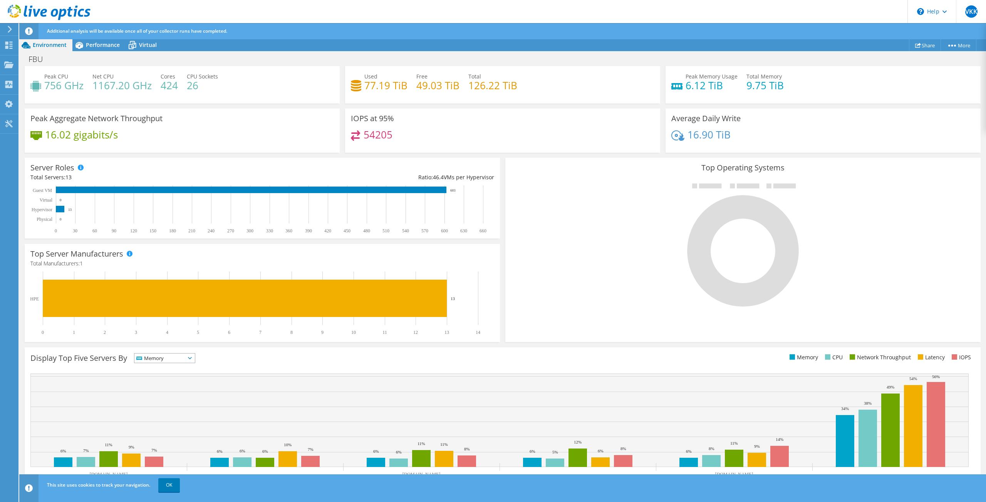
click at [164, 358] on span "Memory" at bounding box center [159, 358] width 51 height 9
click at [163, 390] on li "CPU" at bounding box center [164, 390] width 60 height 11
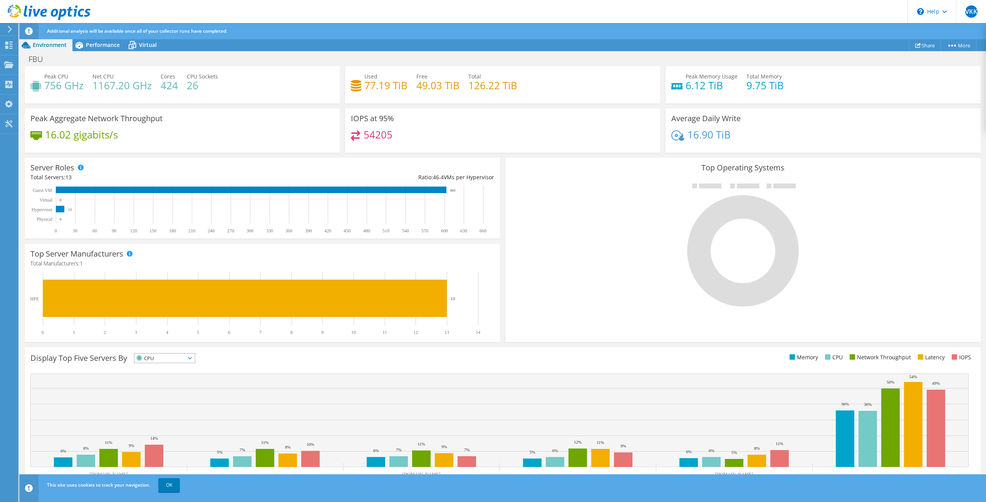
click at [164, 360] on span "CPU" at bounding box center [159, 358] width 51 height 9
click at [157, 400] on li "Network Throughput" at bounding box center [164, 400] width 60 height 11
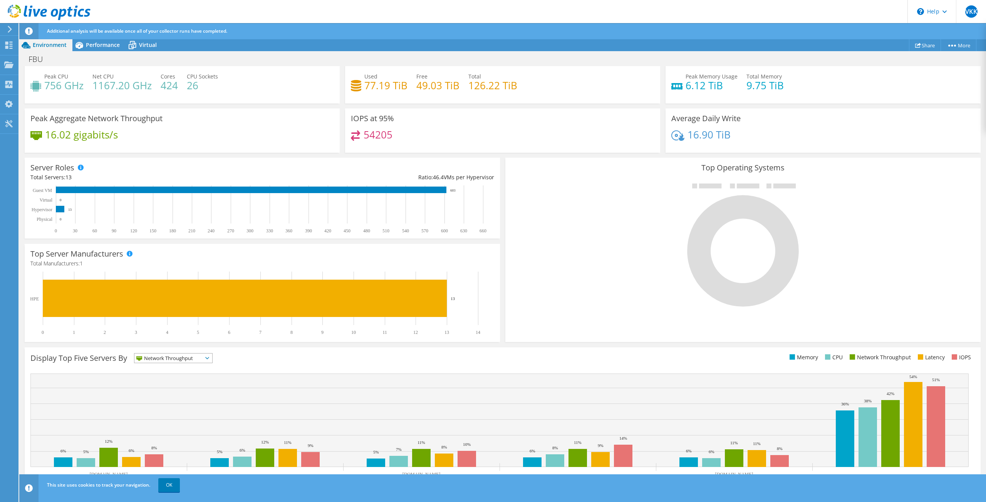
click at [170, 358] on span "Network Throughput" at bounding box center [168, 358] width 68 height 9
click at [162, 410] on li "Latency" at bounding box center [173, 411] width 78 height 11
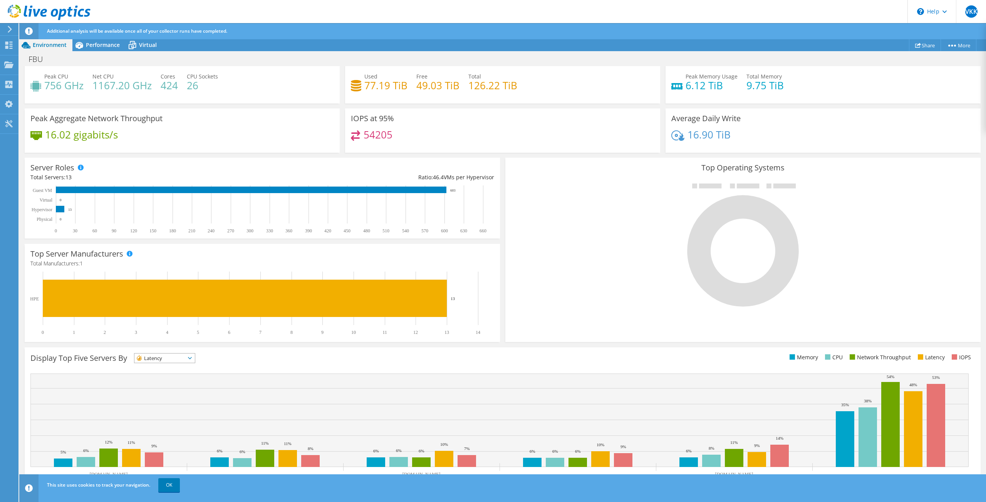
scroll to position [18, 0]
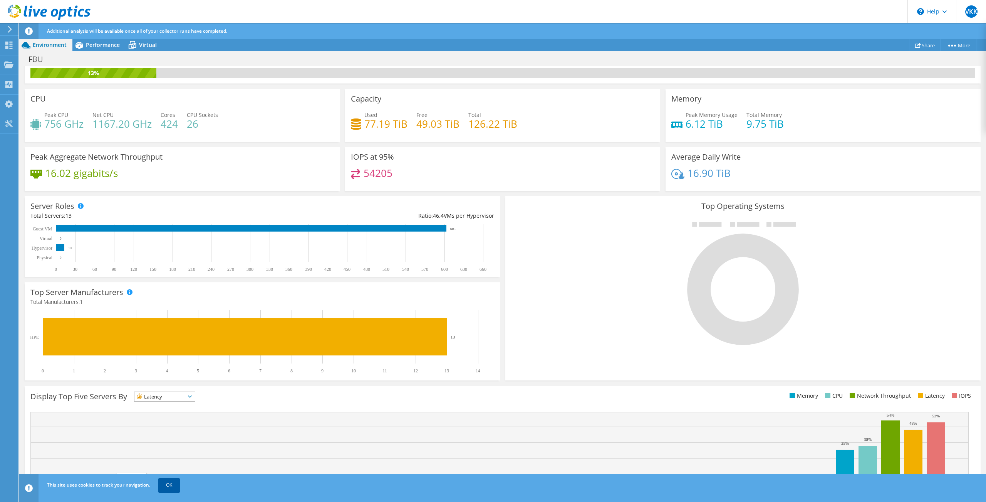
click at [171, 486] on link "OK" at bounding box center [169, 486] width 22 height 14
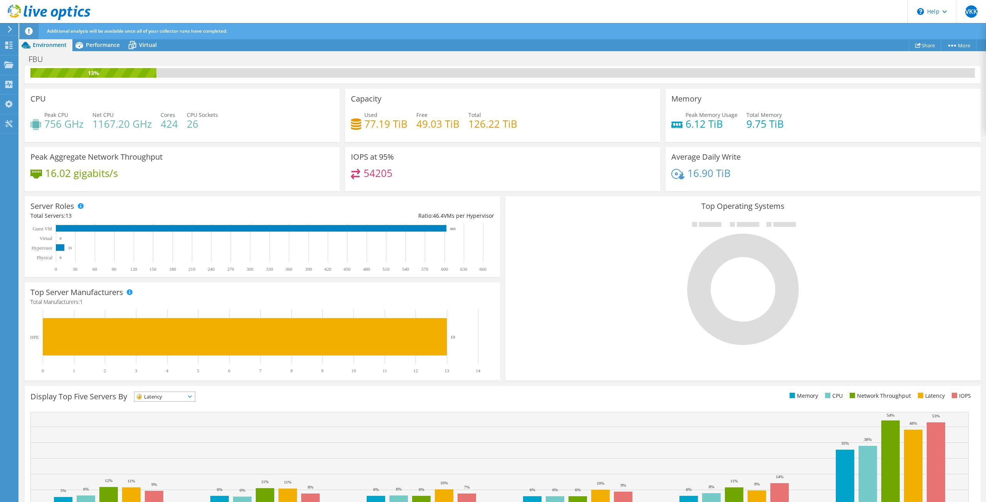
scroll to position [57, 0]
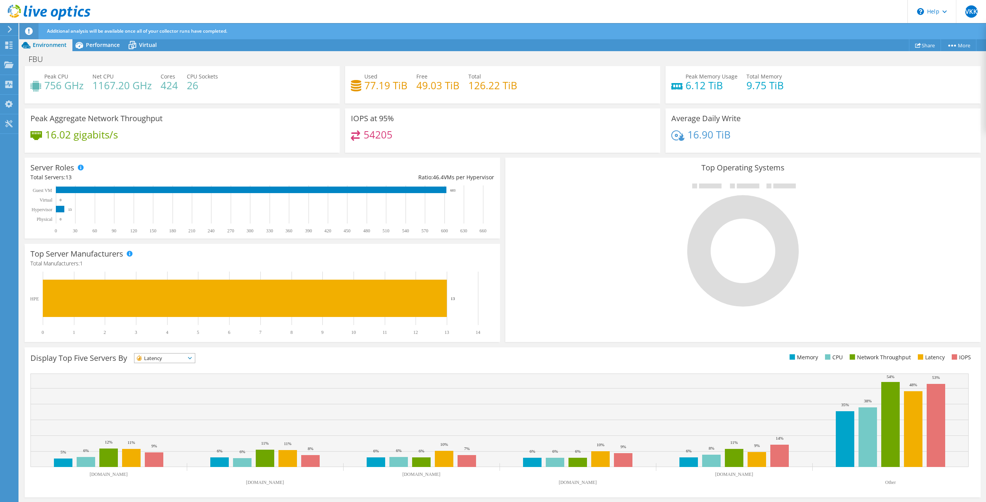
click at [156, 361] on span "Latency" at bounding box center [159, 358] width 51 height 9
click at [167, 366] on li "IOPS" at bounding box center [164, 368] width 60 height 11
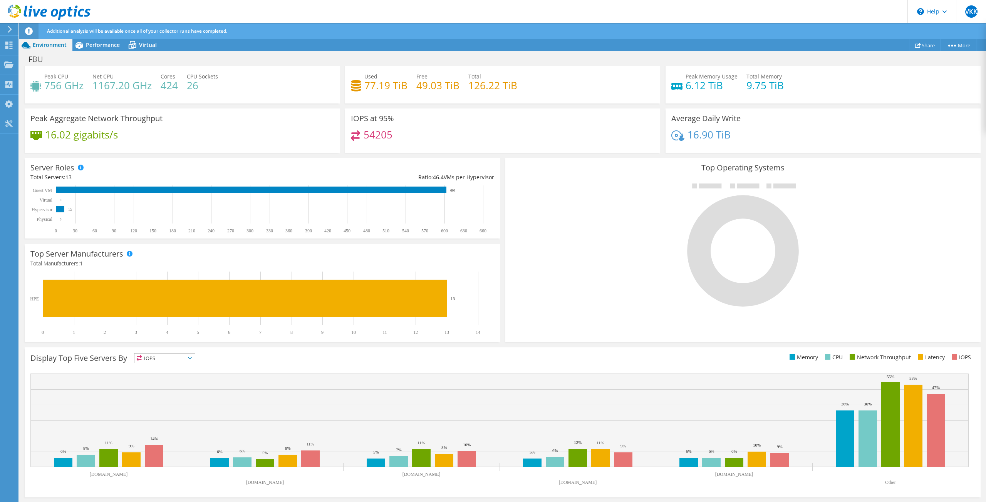
click at [185, 355] on span "IOPS" at bounding box center [159, 358] width 51 height 9
click at [158, 379] on li "Memory" at bounding box center [164, 379] width 60 height 11
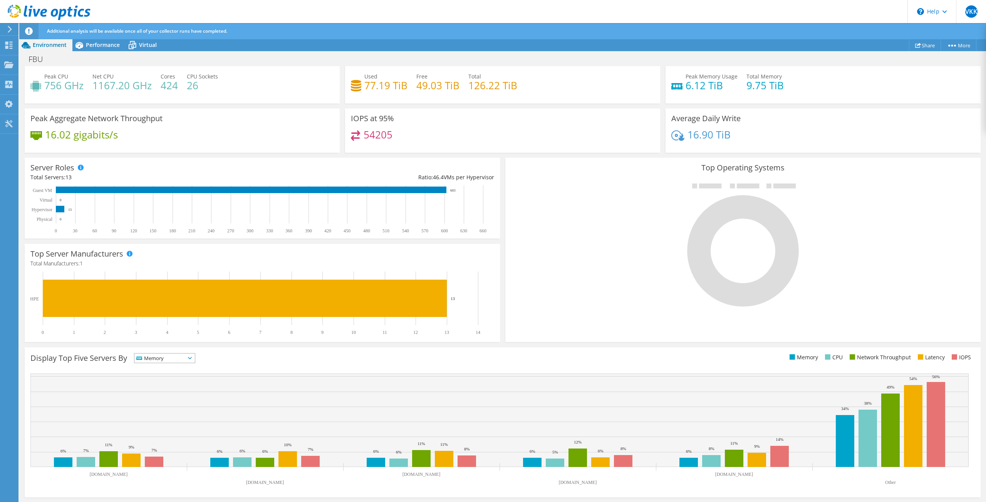
click at [166, 358] on span "Memory" at bounding box center [159, 358] width 51 height 9
click at [161, 393] on li "CPU" at bounding box center [164, 390] width 60 height 11
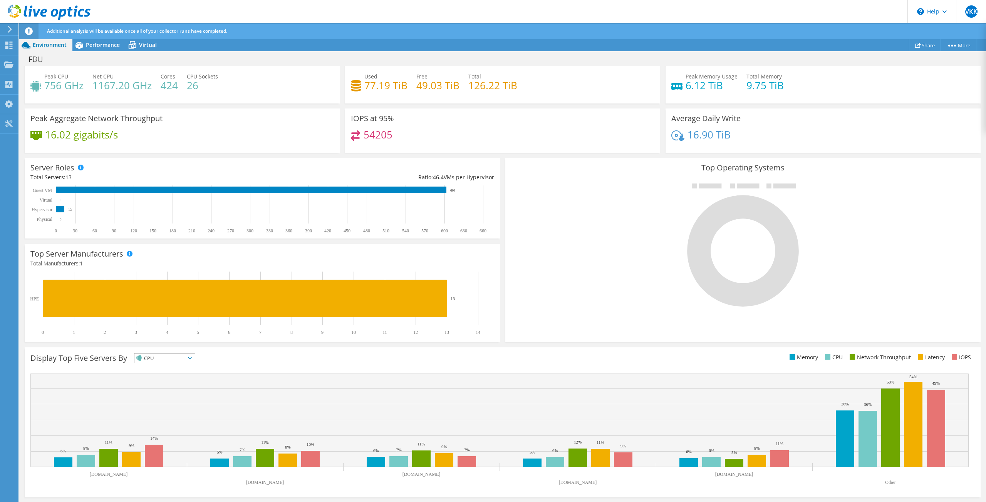
click at [183, 360] on span "CPU" at bounding box center [159, 358] width 51 height 9
click at [166, 402] on li "Network Throughput" at bounding box center [164, 400] width 60 height 11
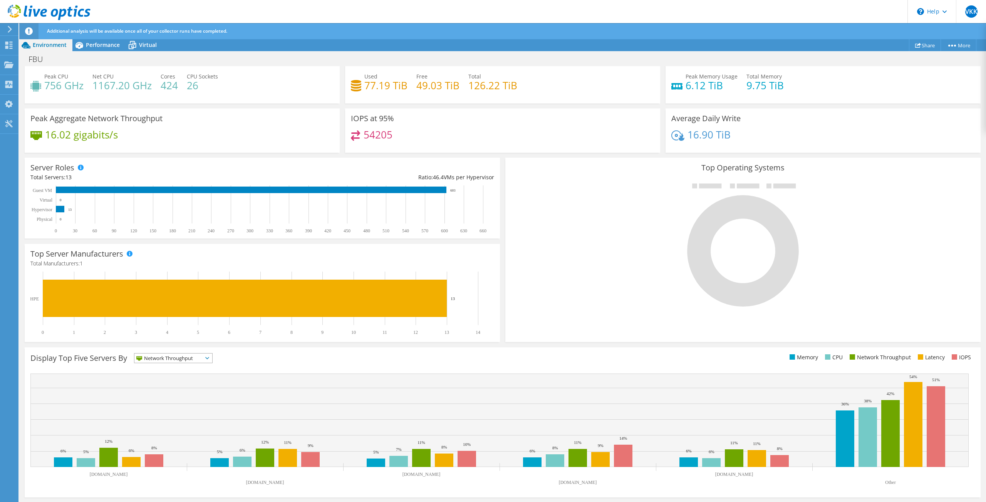
click at [179, 359] on span "Network Throughput" at bounding box center [168, 358] width 68 height 9
click at [165, 408] on li "Latency" at bounding box center [173, 411] width 78 height 11
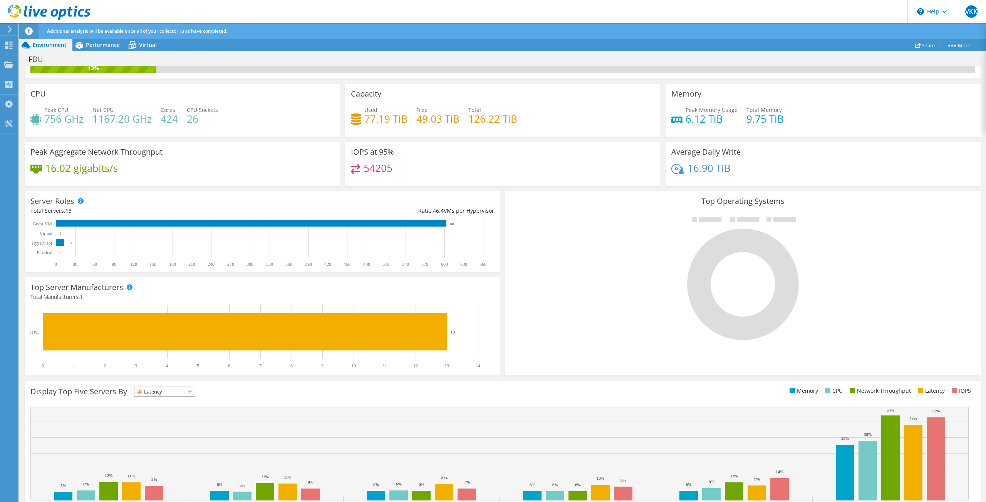
scroll to position [0, 0]
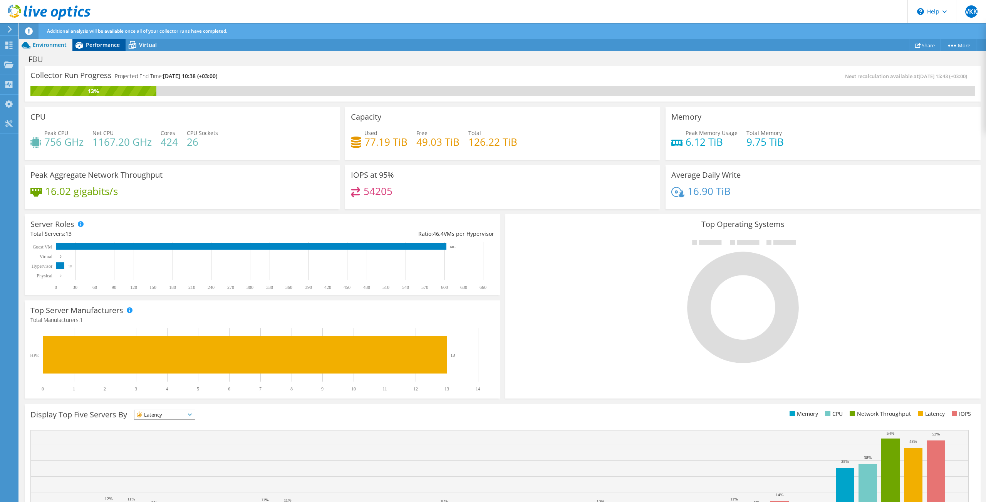
click at [88, 45] on span "Performance" at bounding box center [103, 44] width 34 height 7
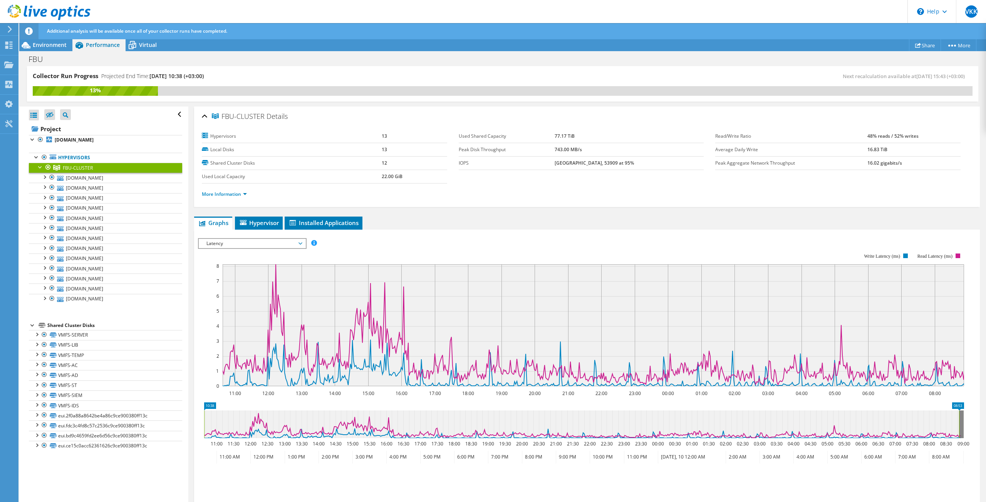
drag, startPoint x: 151, startPoint y: 77, endPoint x: 229, endPoint y: 74, distance: 77.8
click at [229, 74] on div "Collector Run Progress Projected End Time: [DATE] 10:38 (+03:00)" at bounding box center [268, 79] width 470 height 14
click at [250, 220] on span "Hypervisor" at bounding box center [259, 223] width 40 height 8
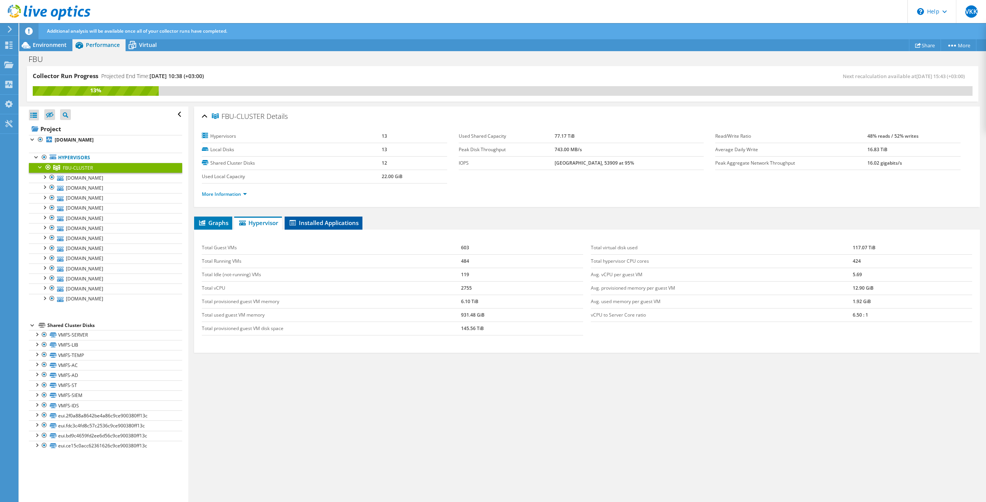
click at [323, 225] on span "Installed Applications" at bounding box center [323, 223] width 70 height 8
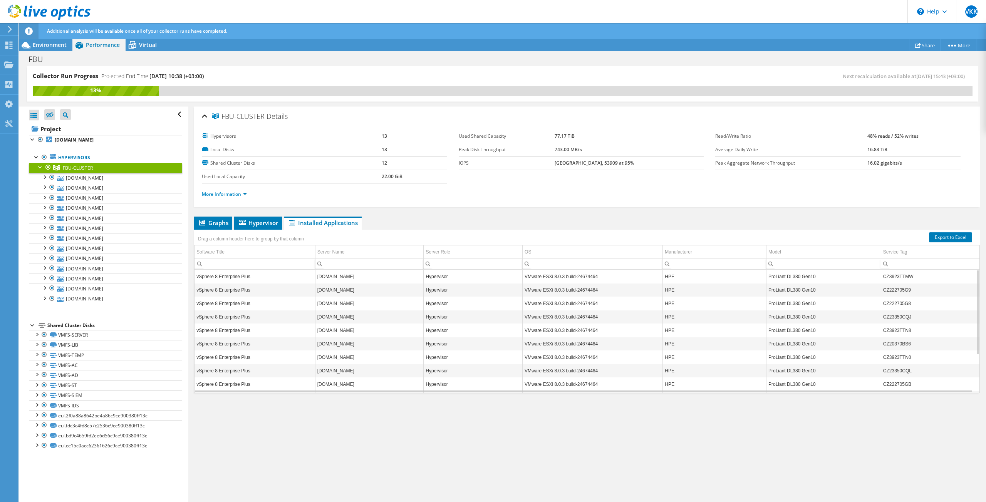
drag, startPoint x: 648, startPoint y: 165, endPoint x: 363, endPoint y: 171, distance: 285.0
click at [366, 171] on section "Hypervisors 13 Local Disks 13 Shared Cluster Disks 12 Used Local Capacity 22.00…" at bounding box center [458, 157] width 513 height 54
click at [222, 227] on li "Graphs" at bounding box center [213, 223] width 38 height 13
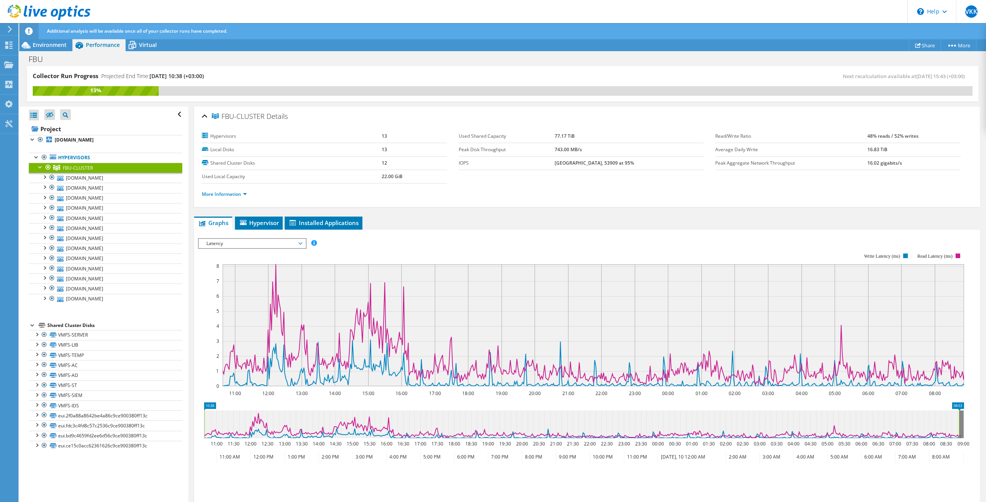
click at [257, 239] on span "Latency" at bounding box center [252, 243] width 99 height 9
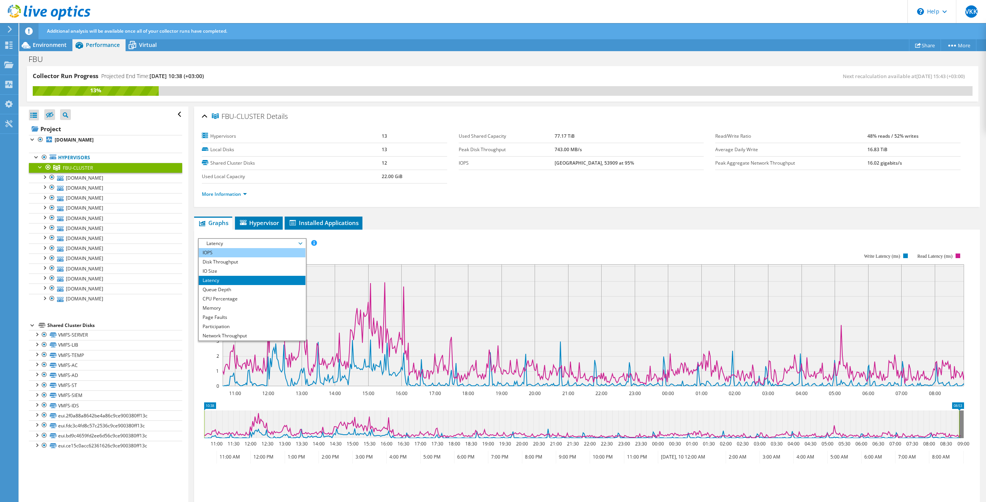
click at [220, 251] on li "IOPS" at bounding box center [252, 252] width 107 height 9
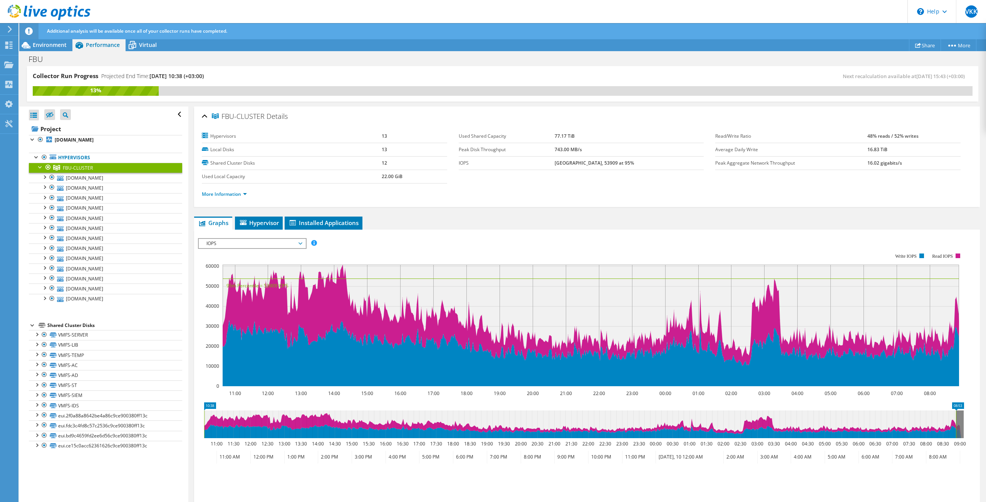
click at [459, 250] on rect at bounding box center [581, 320] width 766 height 154
click at [60, 169] on icon at bounding box center [56, 167] width 7 height 5
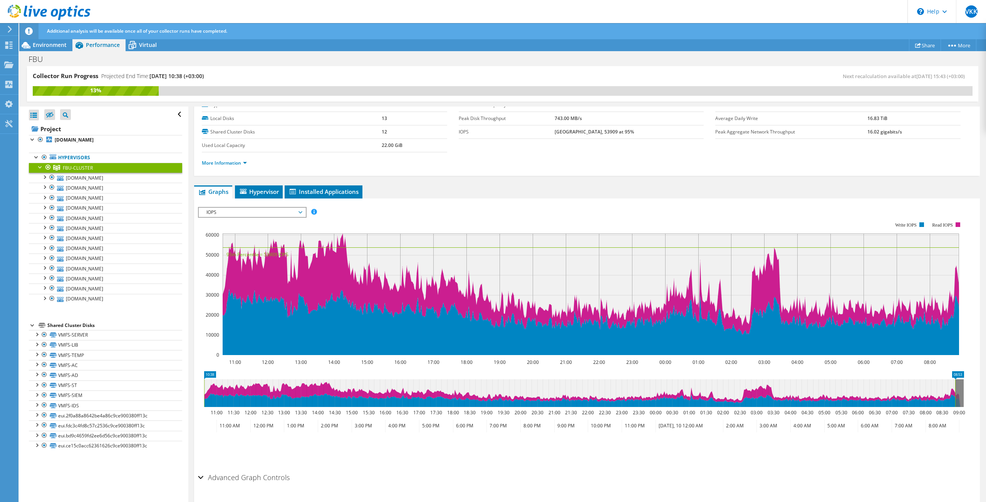
scroll to position [51, 0]
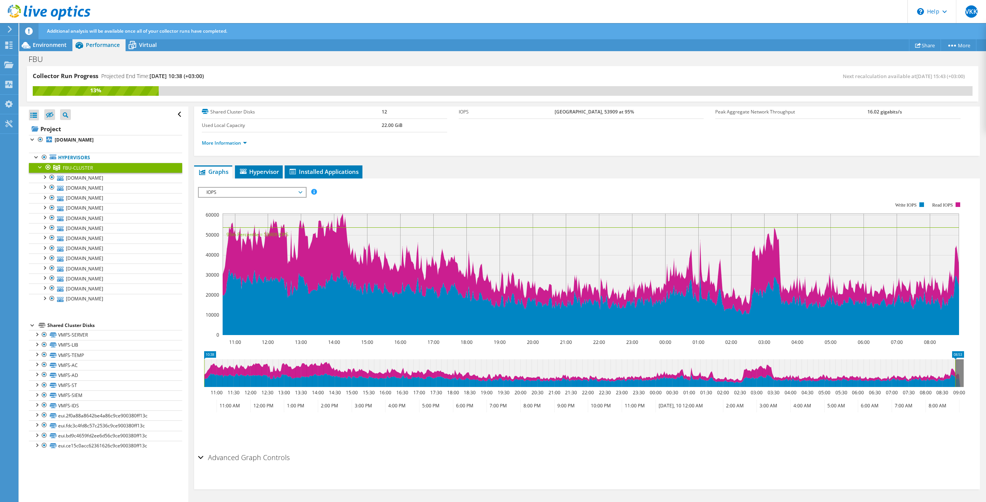
click at [66, 327] on div "Shared Cluster Disks" at bounding box center [114, 325] width 135 height 9
click at [69, 333] on link "VMFS-SERVER" at bounding box center [105, 335] width 153 height 10
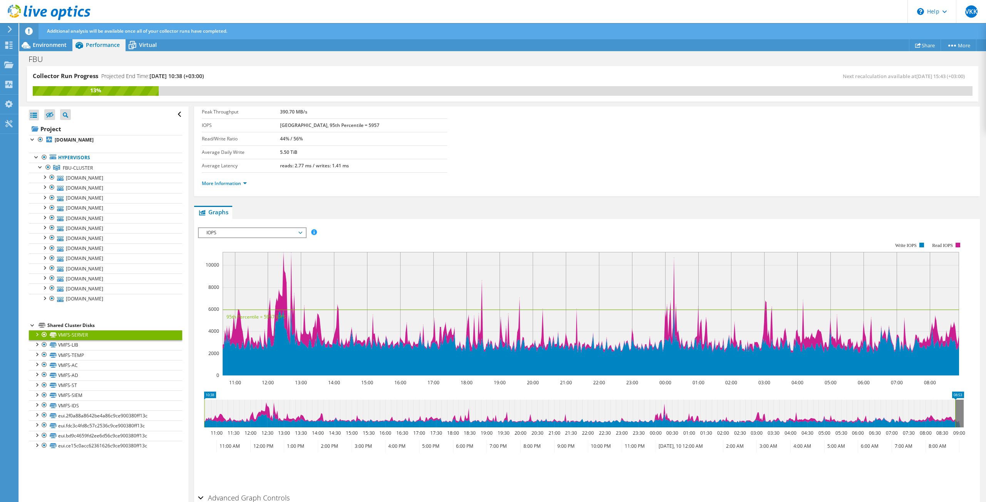
click at [230, 234] on span "IOPS" at bounding box center [252, 232] width 99 height 9
click at [232, 250] on li "Disk Throughput" at bounding box center [252, 251] width 107 height 9
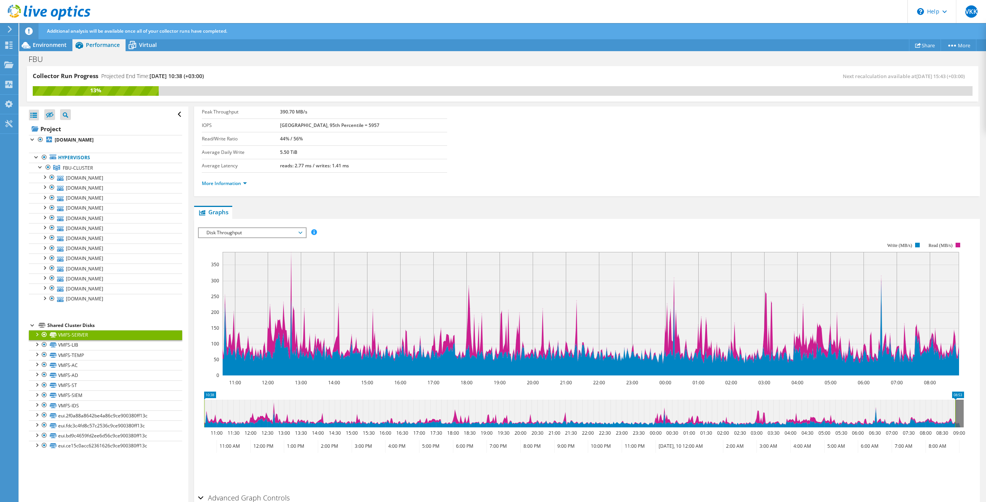
click at [239, 230] on span "Disk Throughput" at bounding box center [252, 232] width 99 height 9
click at [235, 260] on li "IO Size" at bounding box center [252, 260] width 107 height 9
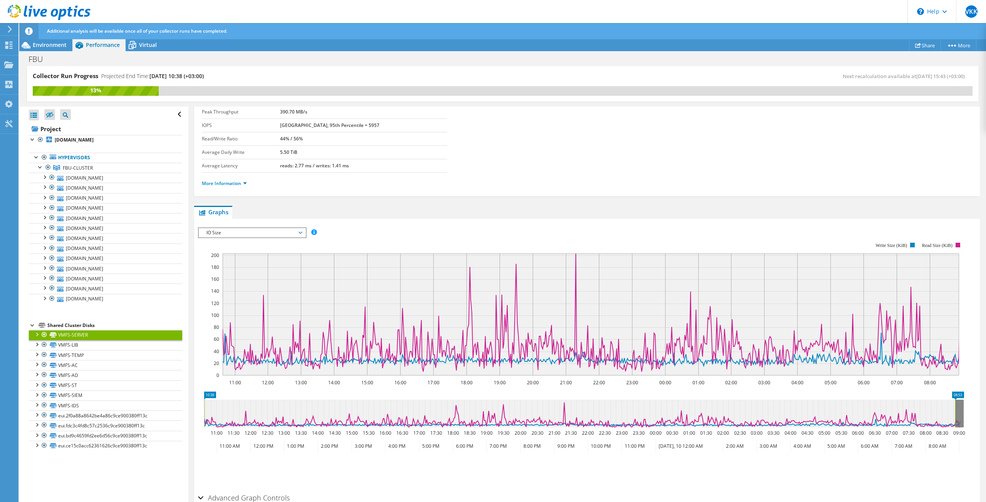
click at [229, 230] on span "IO Size" at bounding box center [252, 232] width 99 height 9
click at [229, 266] on li "Latency" at bounding box center [252, 269] width 107 height 9
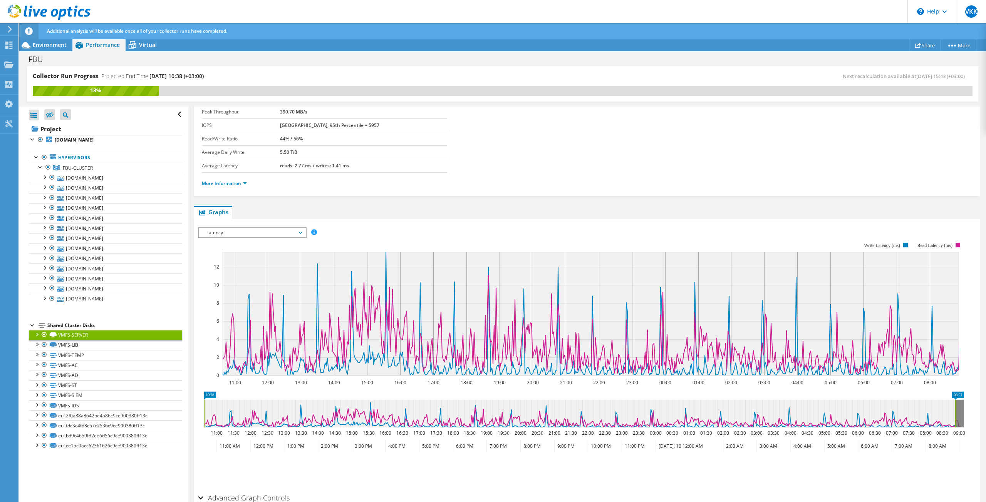
click at [267, 234] on span "Latency" at bounding box center [252, 232] width 99 height 9
click at [235, 280] on li "Queue Depth" at bounding box center [252, 279] width 107 height 9
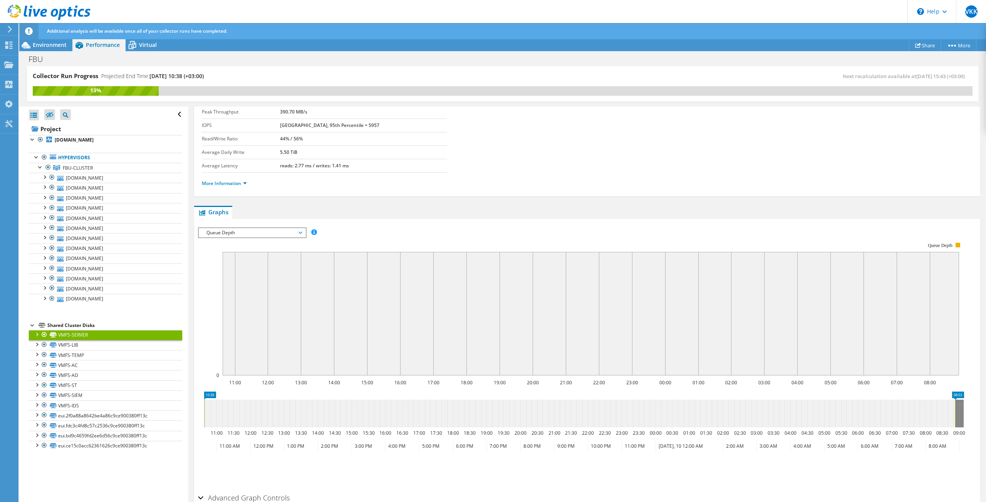
click at [243, 232] on span "Queue Depth" at bounding box center [252, 232] width 99 height 9
click at [234, 284] on li "All" at bounding box center [252, 288] width 107 height 9
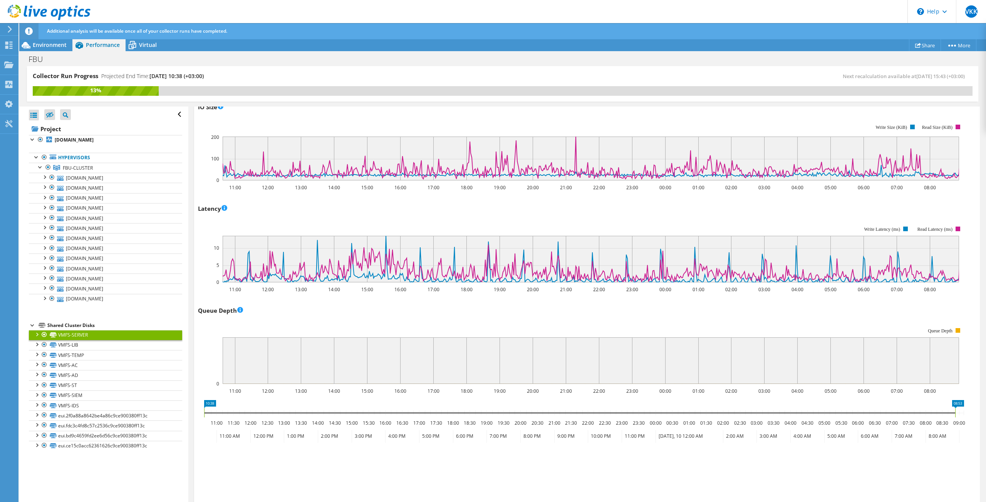
scroll to position [439, 0]
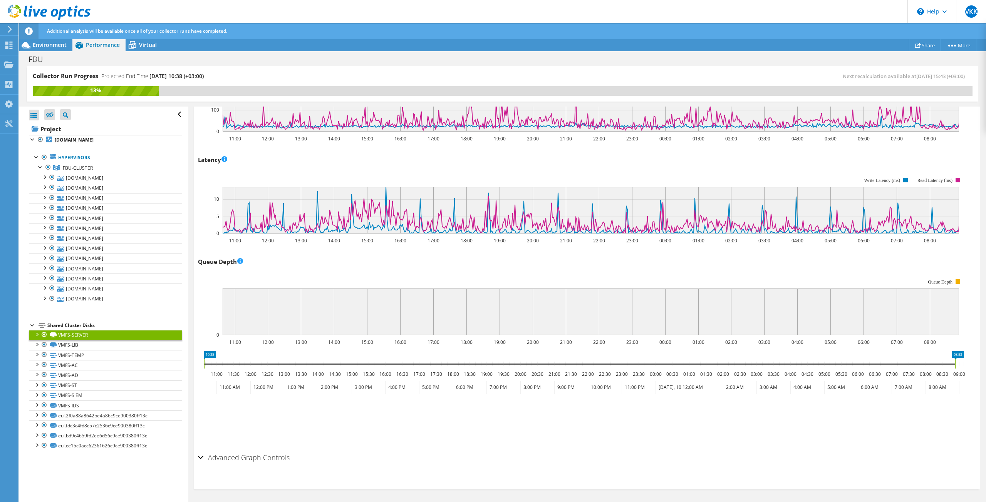
click at [203, 462] on div "Advanced Graph Controls" at bounding box center [587, 458] width 778 height 17
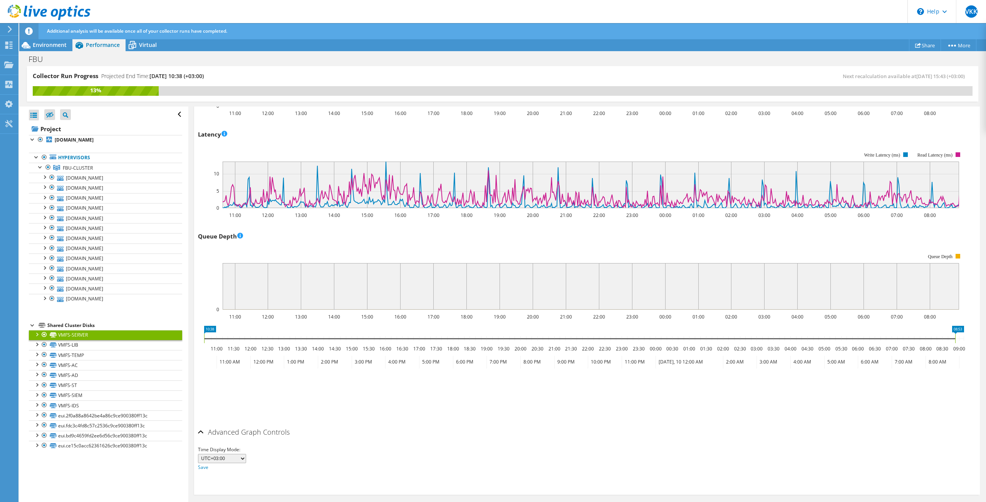
scroll to position [467, 0]
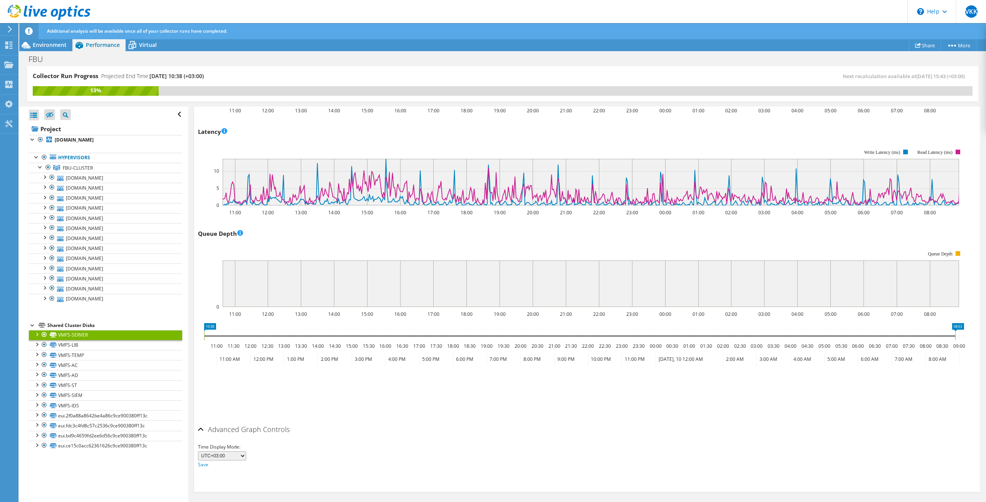
click at [239, 458] on select "UTC-12:00 UTC-11:00 UTC-10:00 UTC-09:30 UTC-09:00 UTC-08:00 UTC-07:00 UTC-06:00…" at bounding box center [222, 456] width 48 height 9
click at [84, 348] on link "VMFS-LIB" at bounding box center [105, 345] width 153 height 10
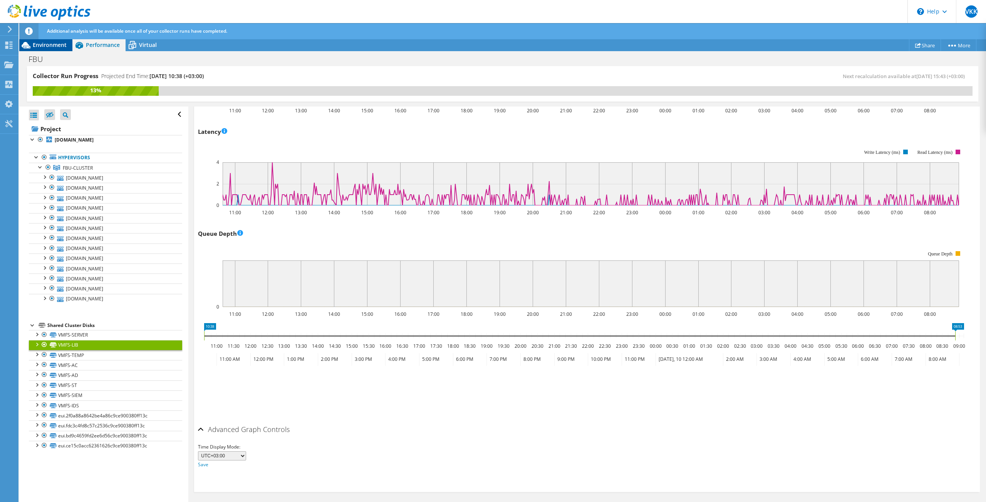
click at [52, 45] on span "Environment" at bounding box center [50, 44] width 34 height 7
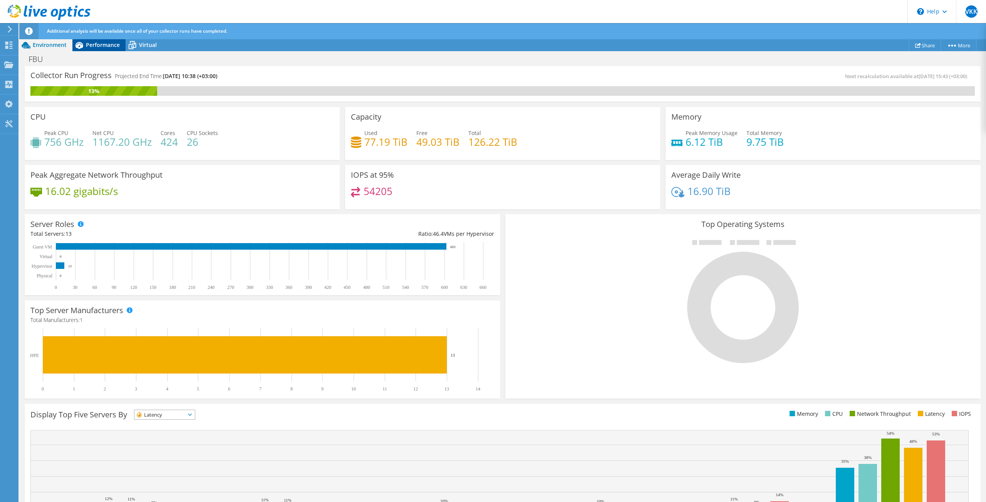
click at [105, 46] on span "Performance" at bounding box center [103, 44] width 34 height 7
